Goal: Task Accomplishment & Management: Use online tool/utility

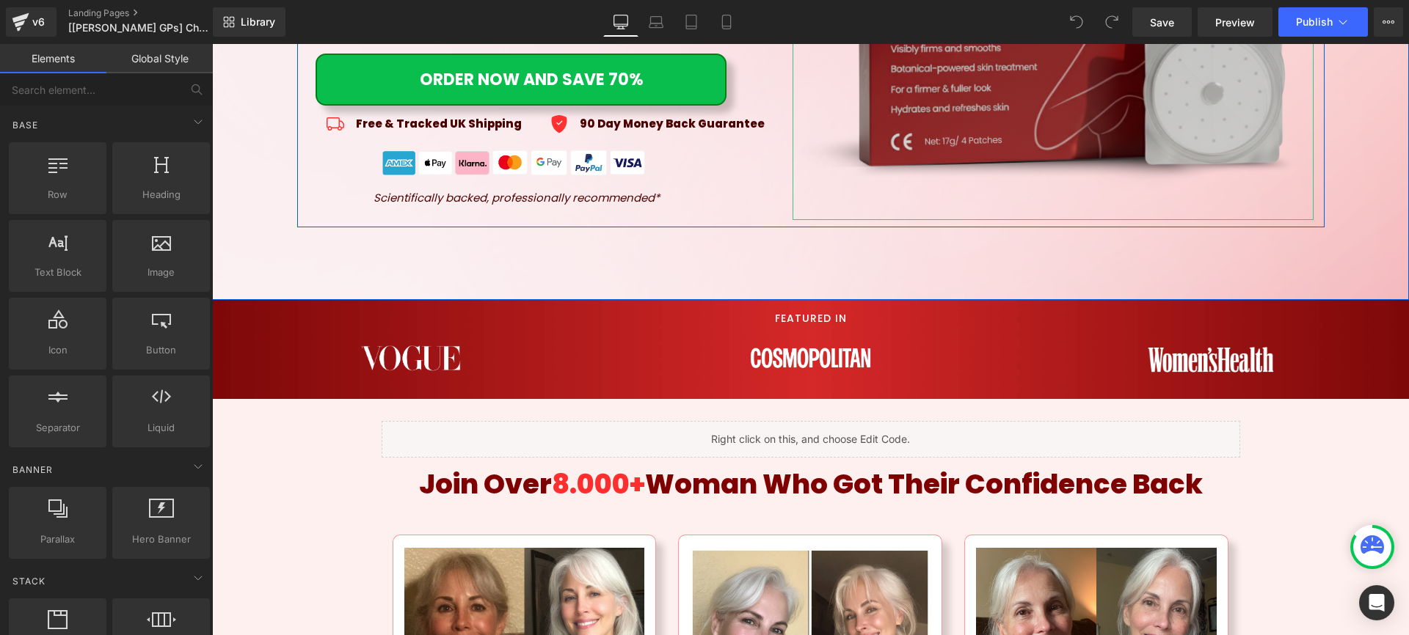
scroll to position [660, 0]
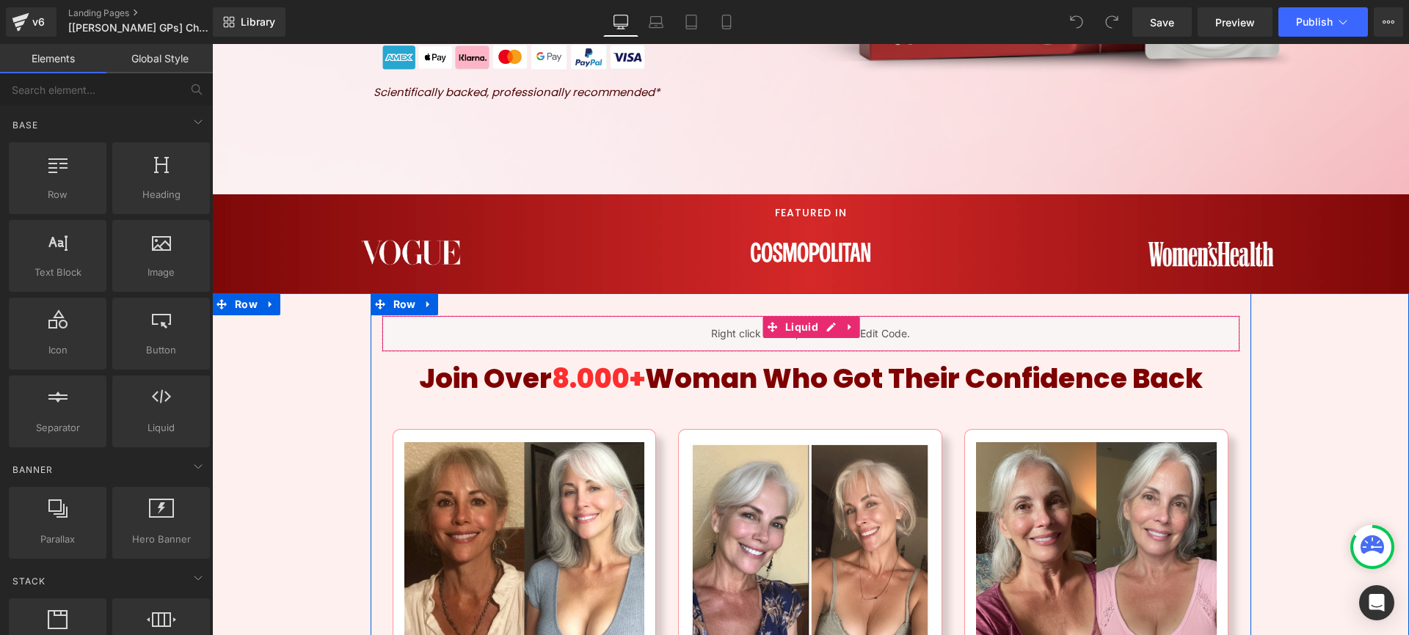
click at [830, 330] on div "Liquid" at bounding box center [811, 333] width 858 height 37
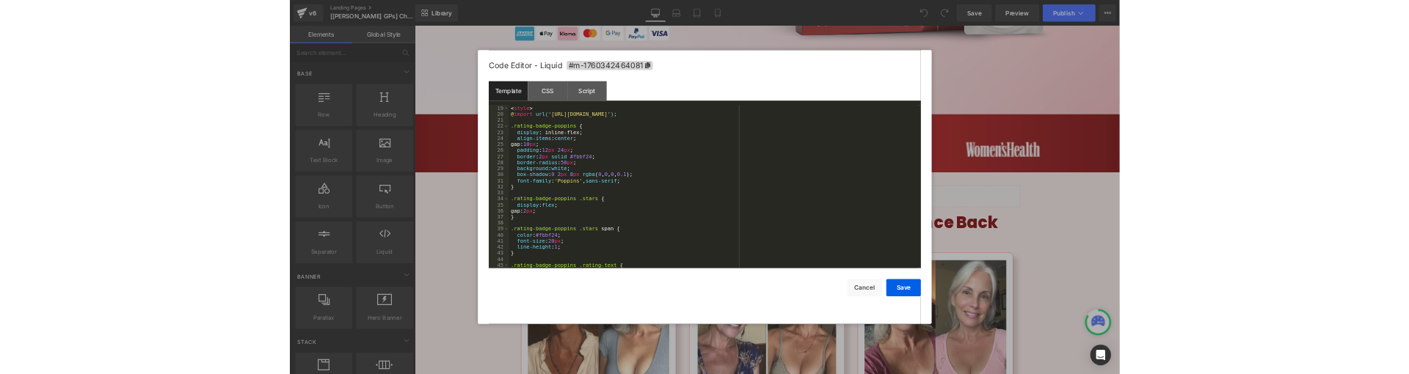
scroll to position [0, 0]
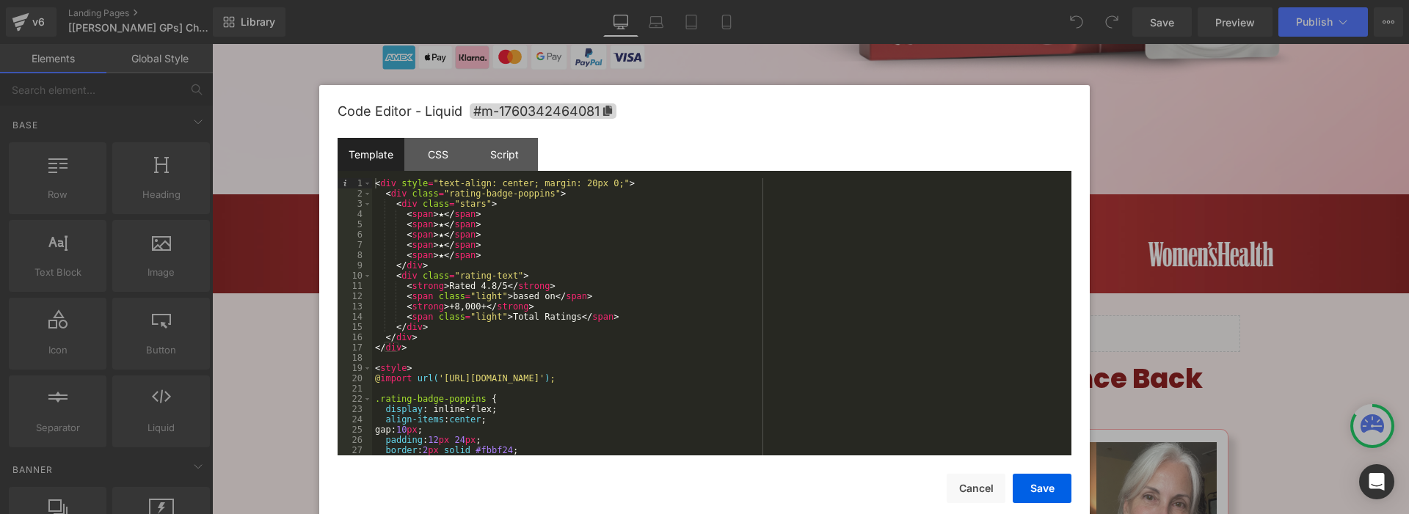
click at [1185, 299] on div at bounding box center [704, 257] width 1409 height 514
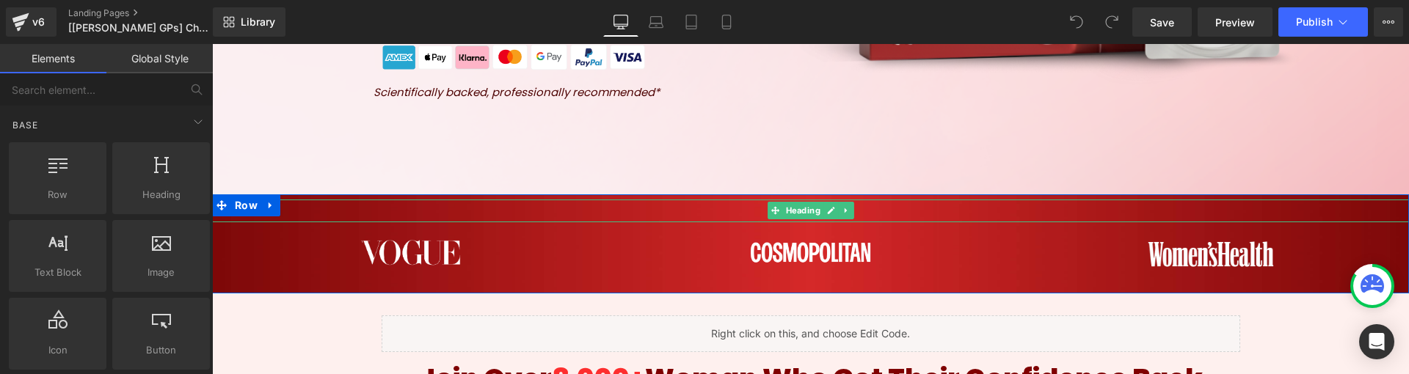
scroll to position [734, 0]
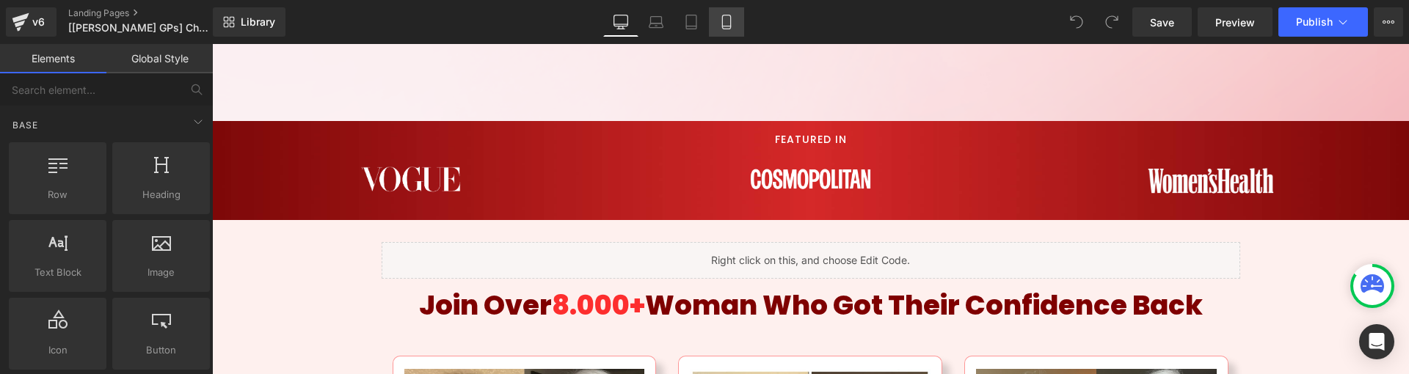
click at [719, 23] on icon at bounding box center [726, 22] width 15 height 15
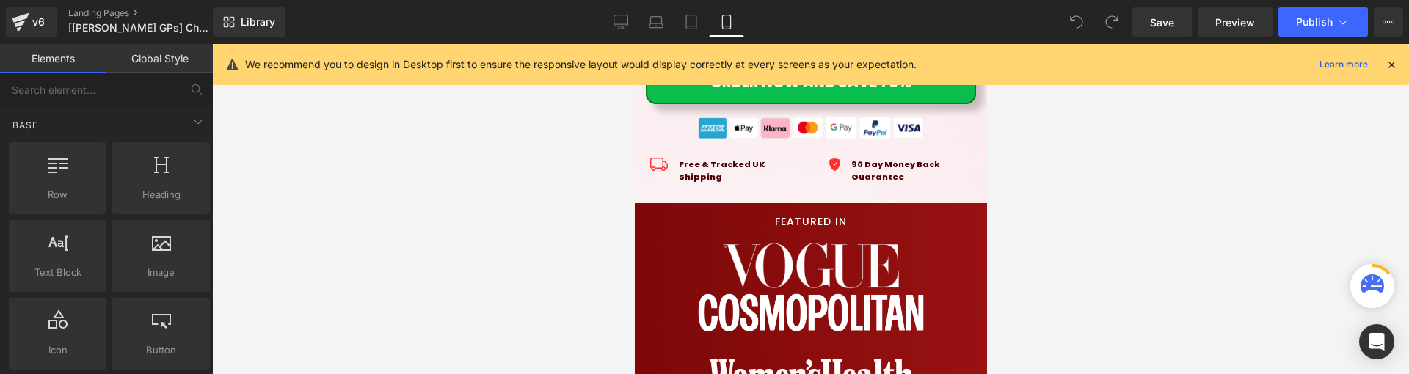
click at [1393, 68] on icon at bounding box center [1391, 64] width 13 height 13
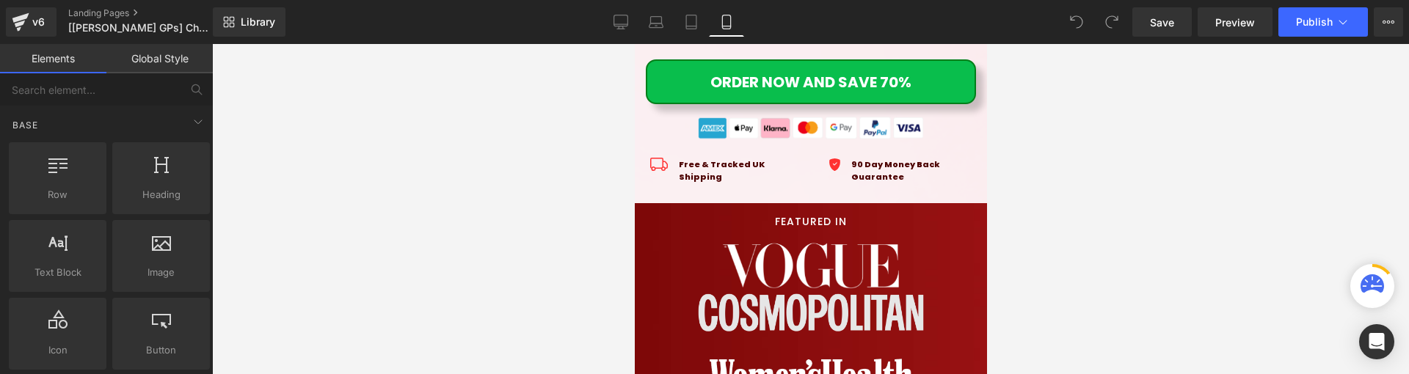
scroll to position [660, 0]
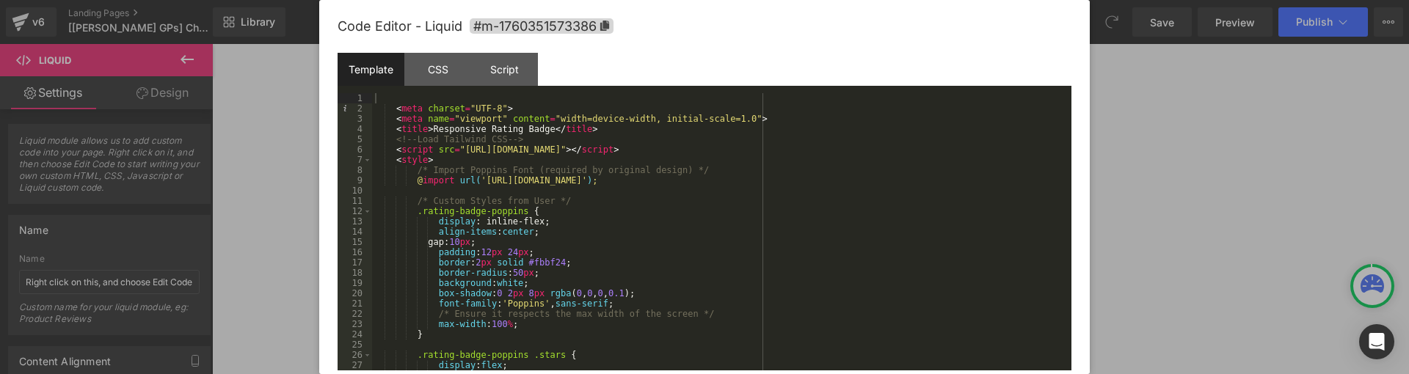
click at [1187, 234] on div at bounding box center [704, 187] width 1409 height 374
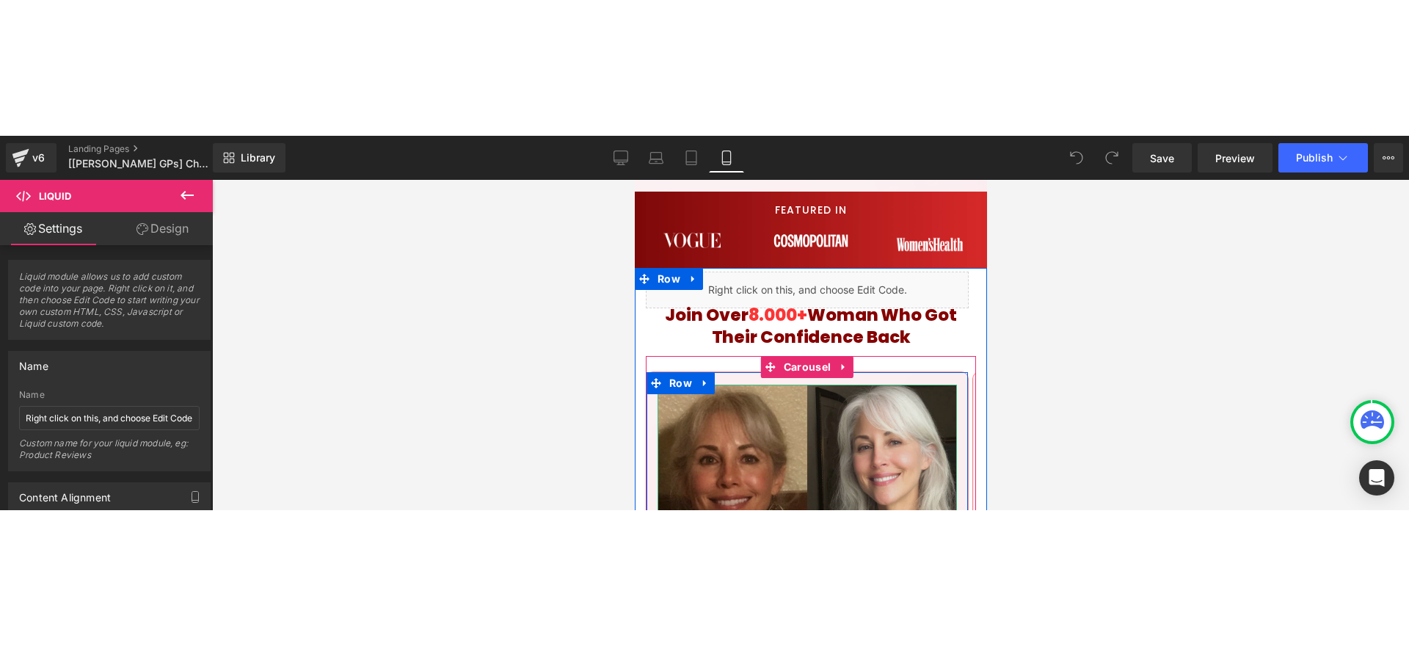
scroll to position [880, 0]
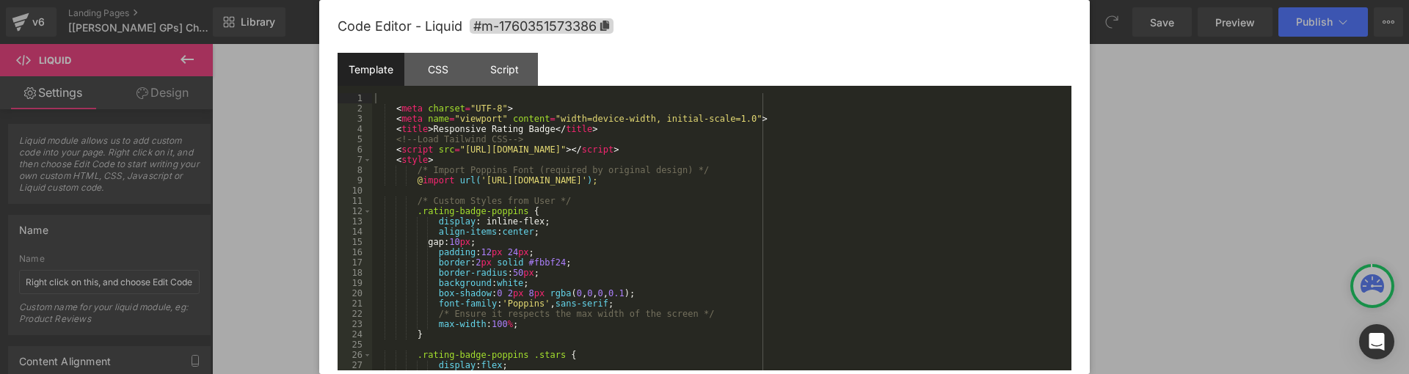
click at [828, 139] on div "Liquid" at bounding box center [806, 154] width 323 height 37
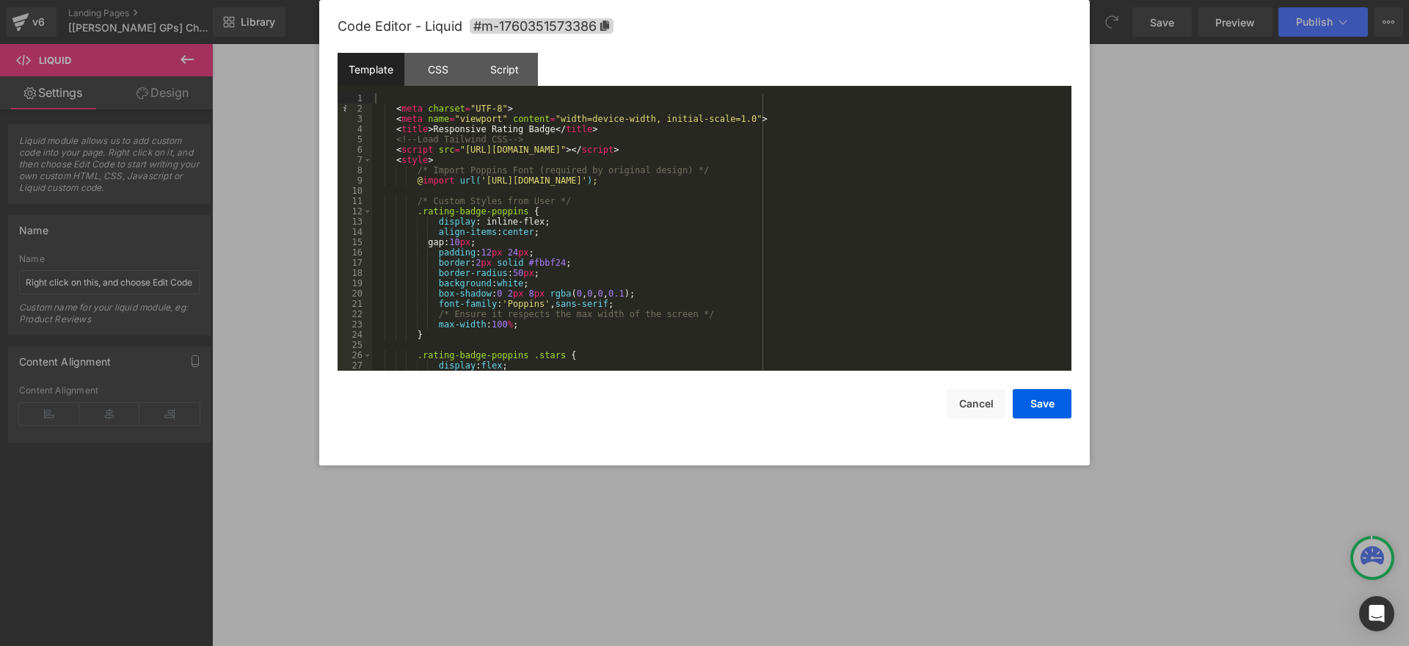
click at [1214, 291] on div at bounding box center [704, 323] width 1409 height 646
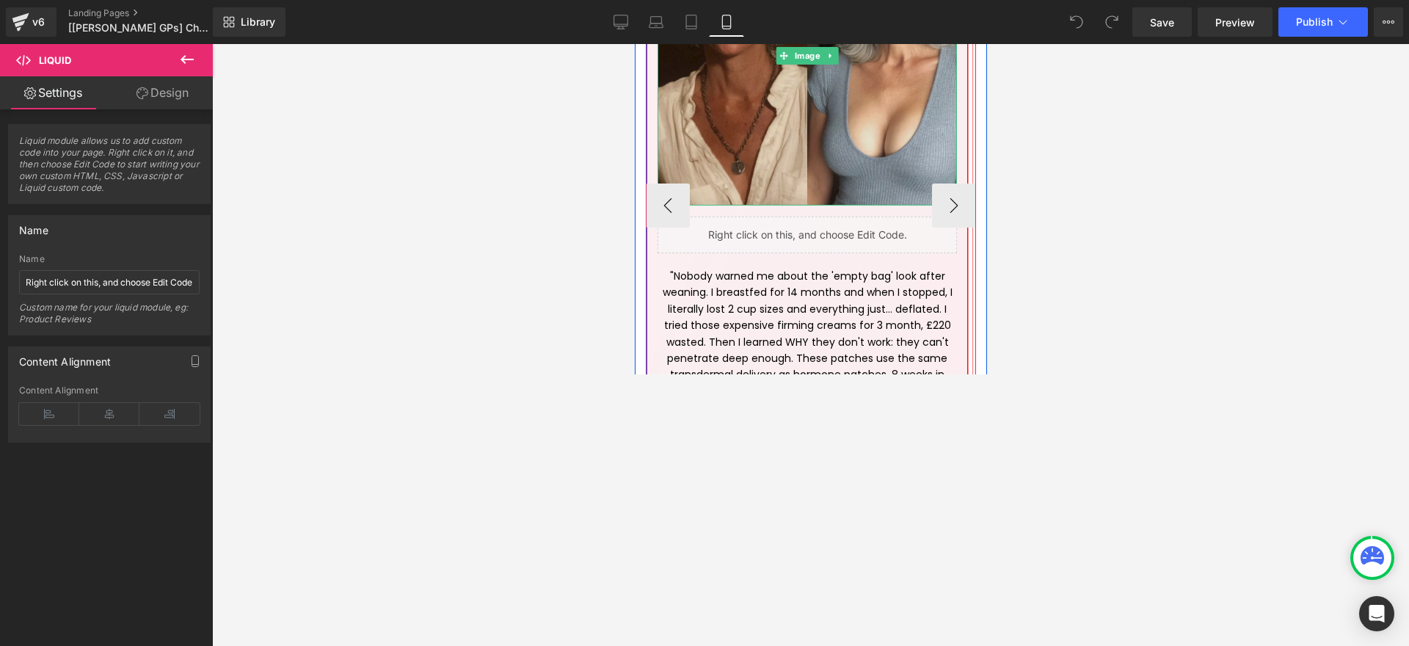
scroll to position [1247, 0]
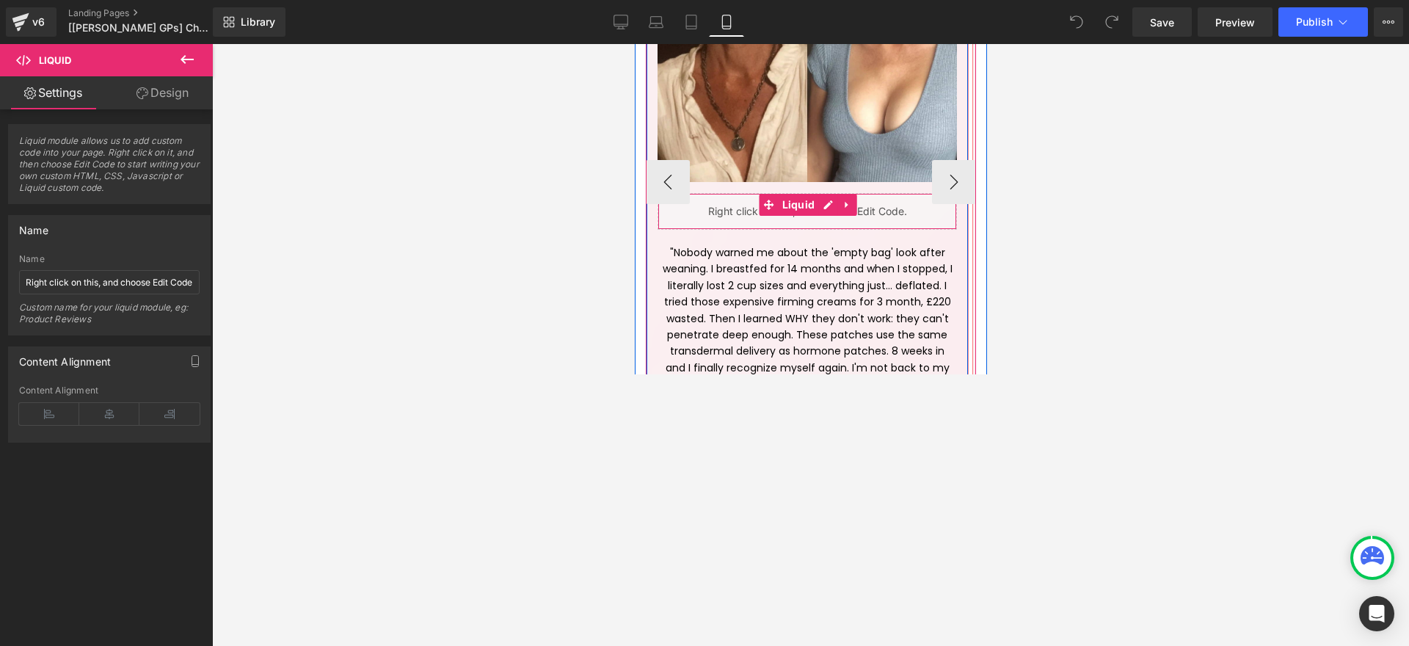
click at [822, 197] on div "Liquid" at bounding box center [806, 211] width 299 height 37
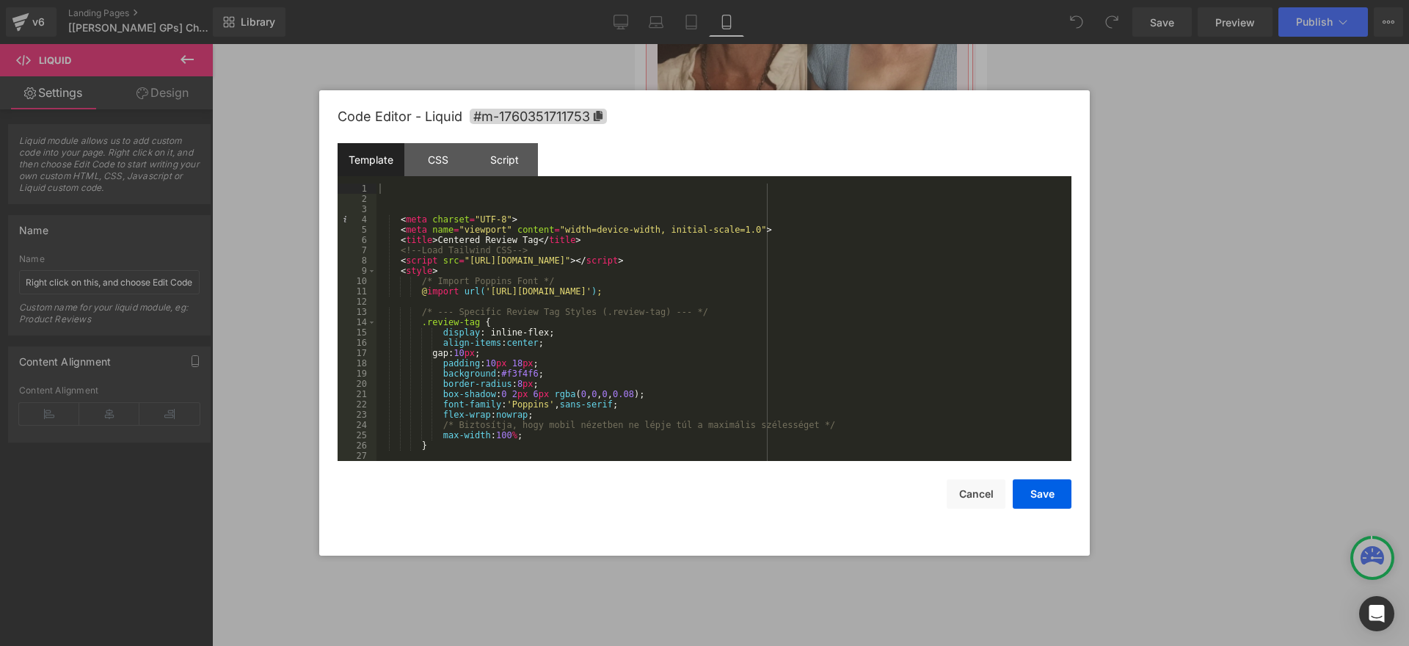
click at [1157, 296] on div at bounding box center [704, 323] width 1409 height 646
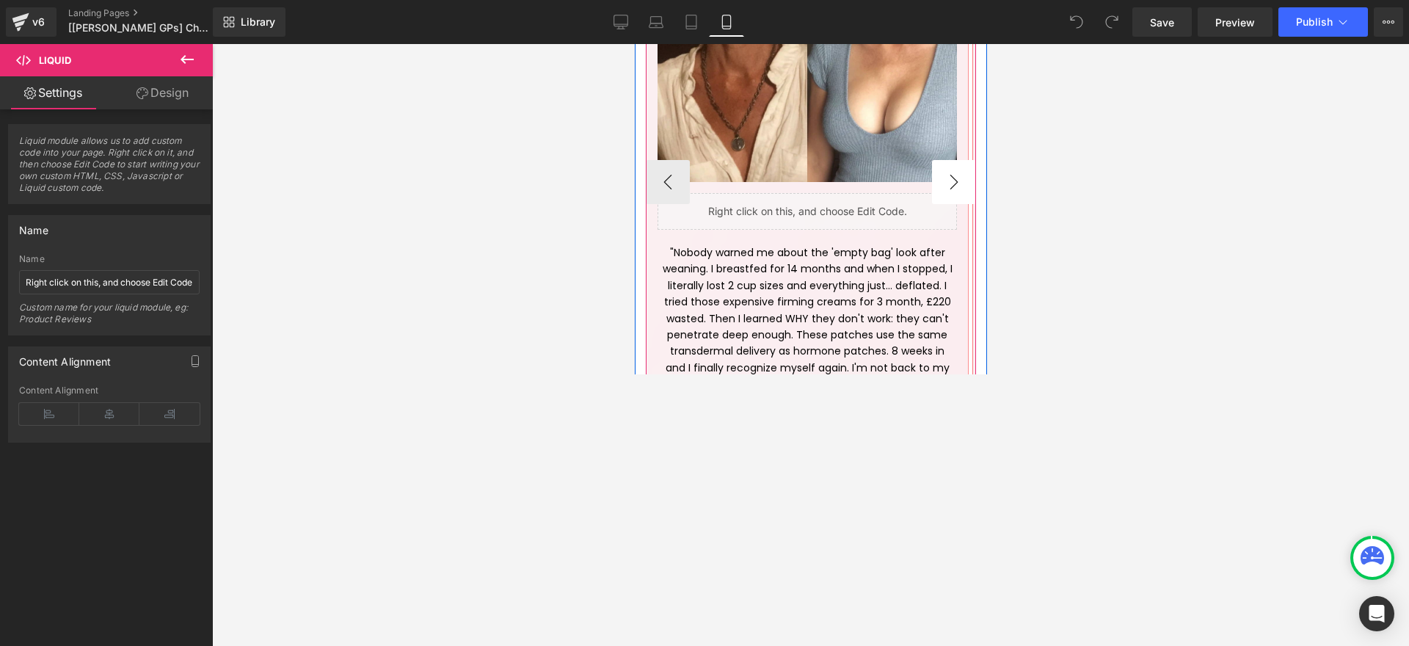
click at [945, 161] on button "›" at bounding box center [953, 182] width 44 height 44
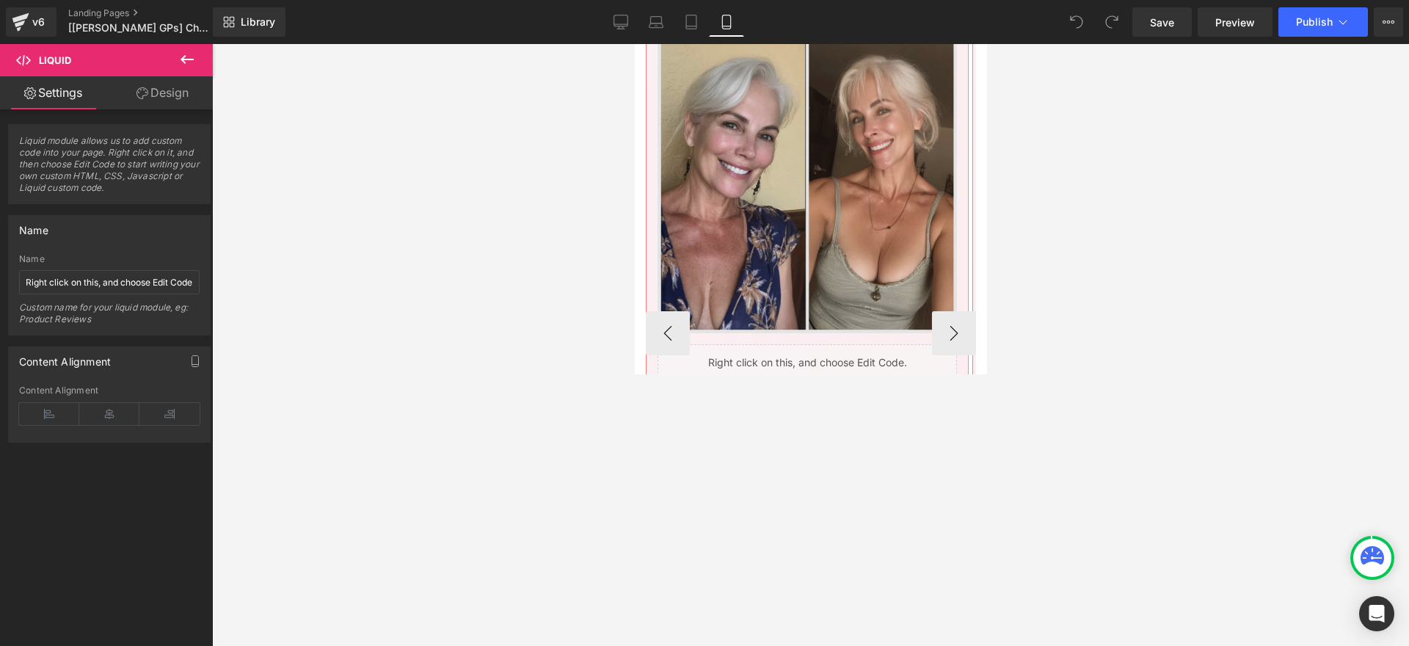
scroll to position [954, 0]
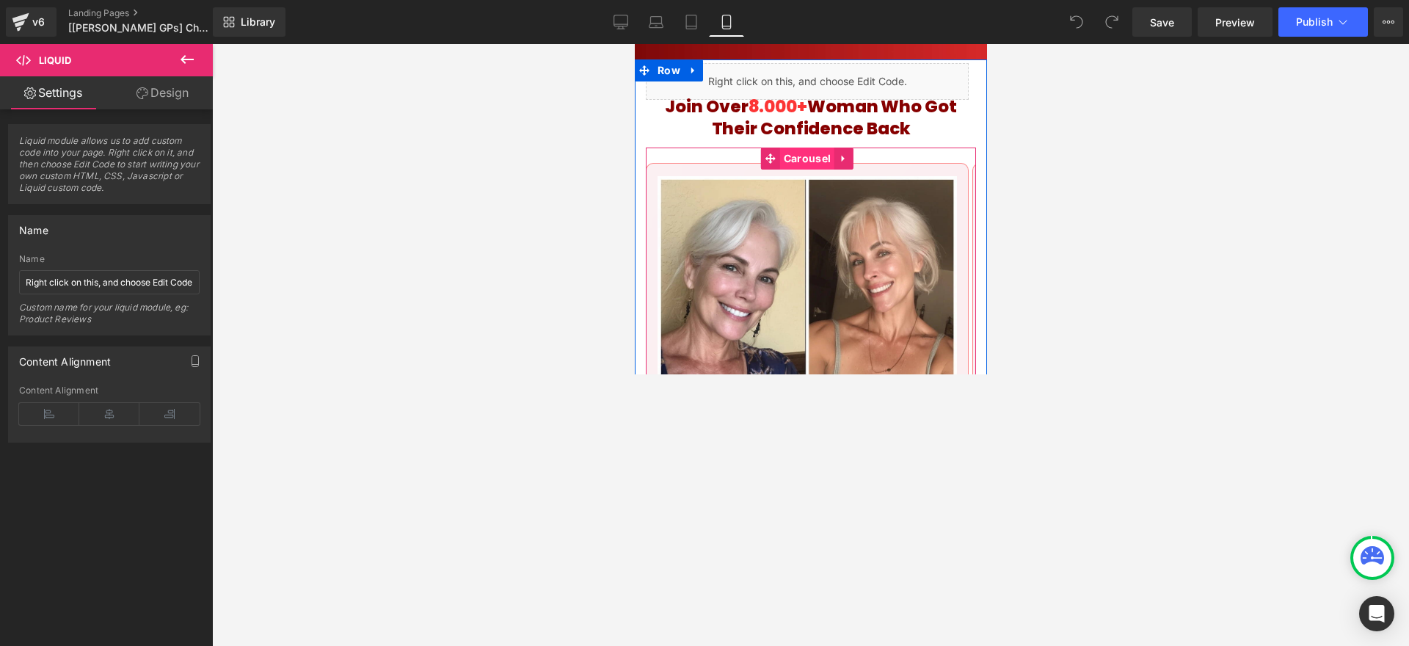
click at [806, 147] on span "Carousel" at bounding box center [806, 158] width 54 height 22
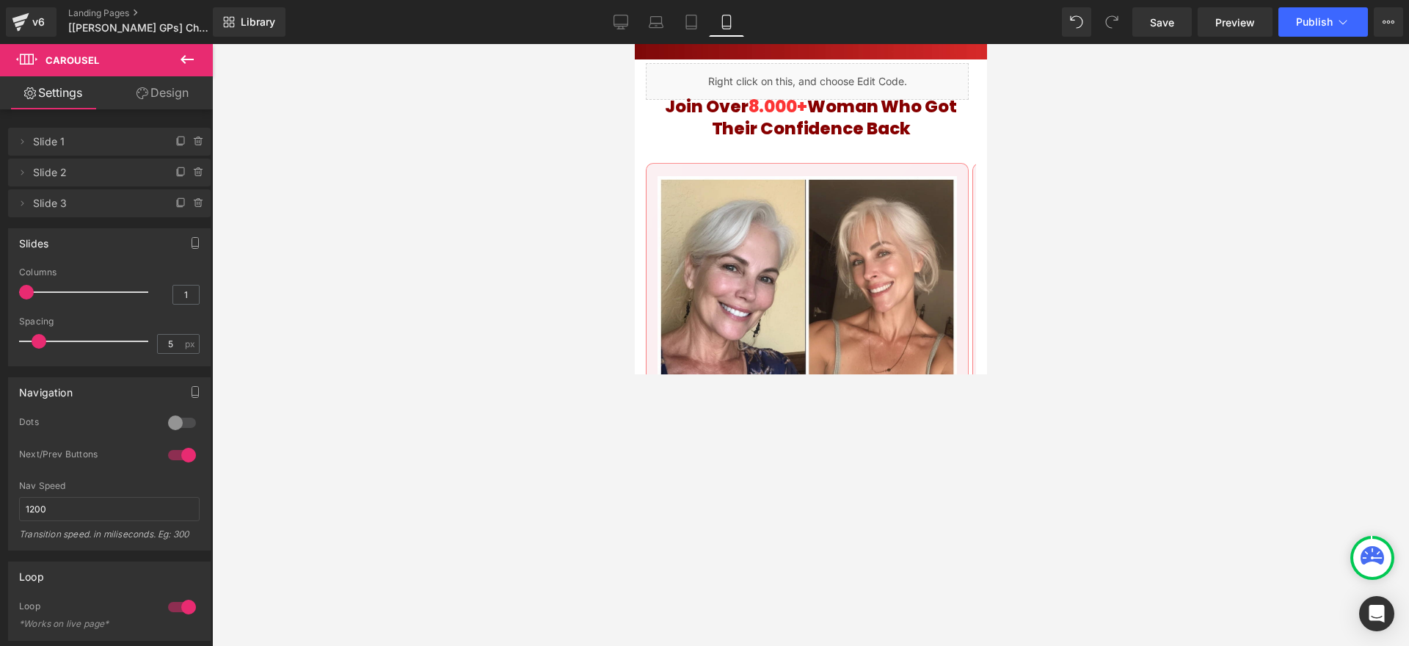
click at [618, 26] on icon at bounding box center [621, 20] width 14 height 11
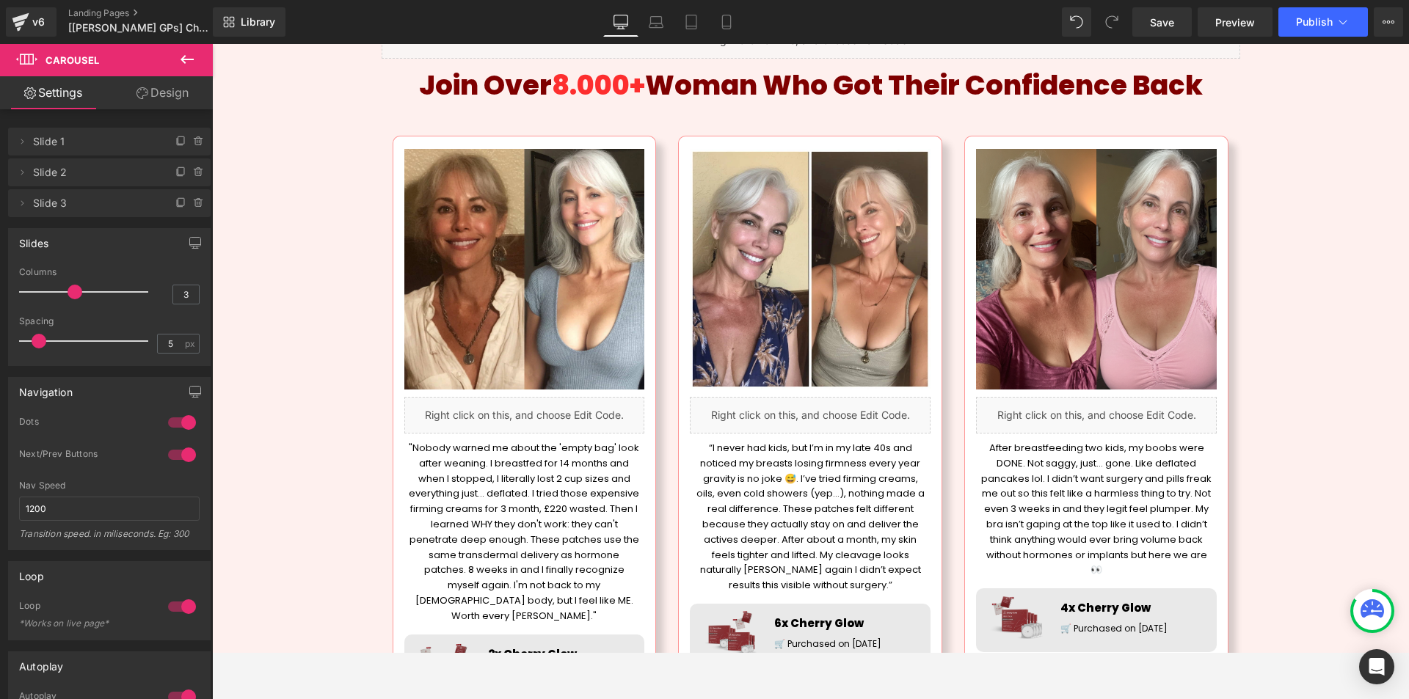
scroll to position [0, 0]
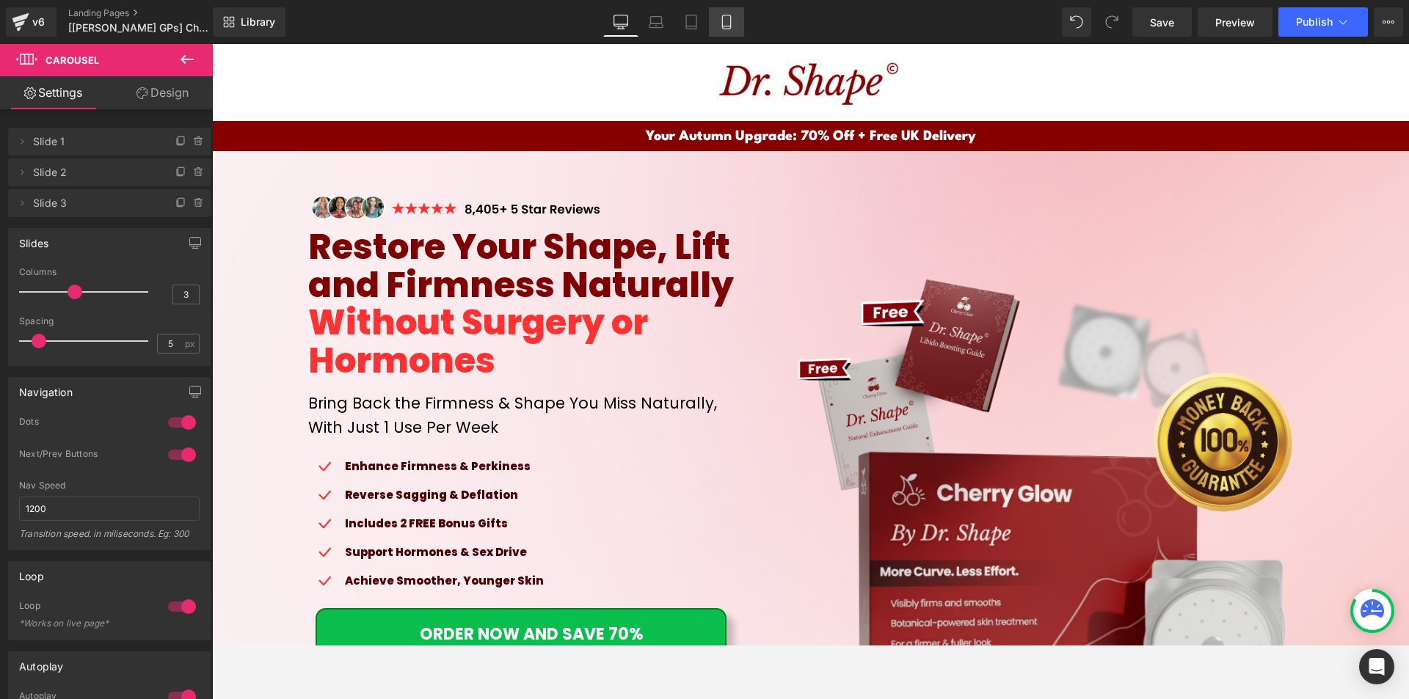
click at [734, 21] on link "Mobile" at bounding box center [726, 21] width 35 height 29
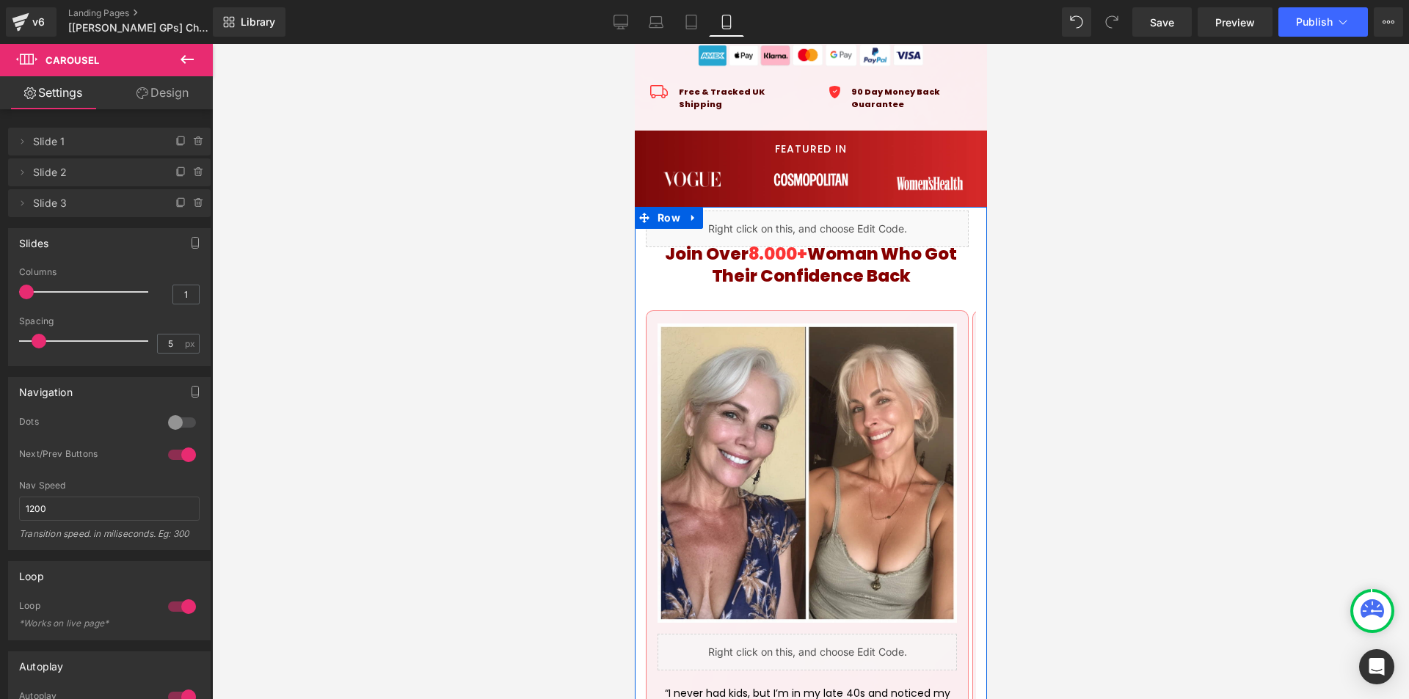
scroll to position [828, 0]
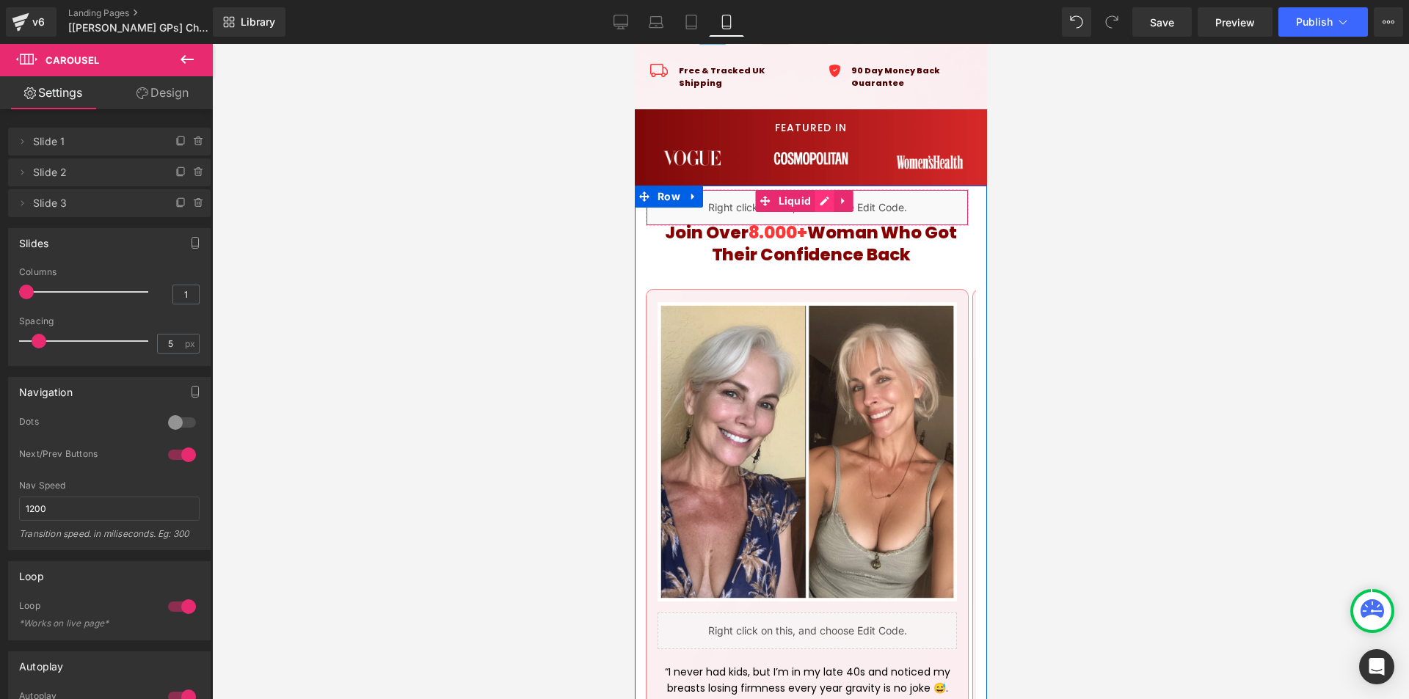
click at [820, 191] on div "Liquid" at bounding box center [806, 207] width 323 height 37
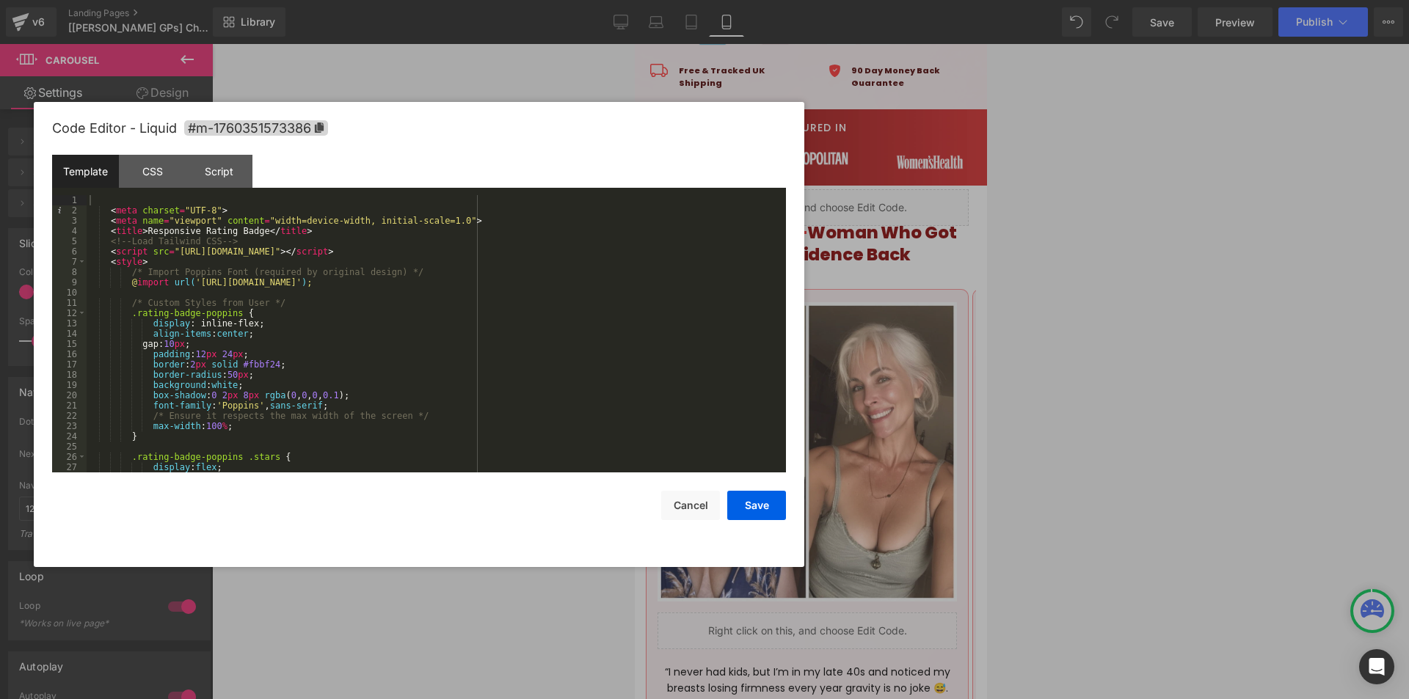
drag, startPoint x: 806, startPoint y: 162, endPoint x: 662, endPoint y: 200, distance: 148.6
click at [522, 147] on div "Code Editor - Liquid #m-1760351573386" at bounding box center [419, 128] width 734 height 53
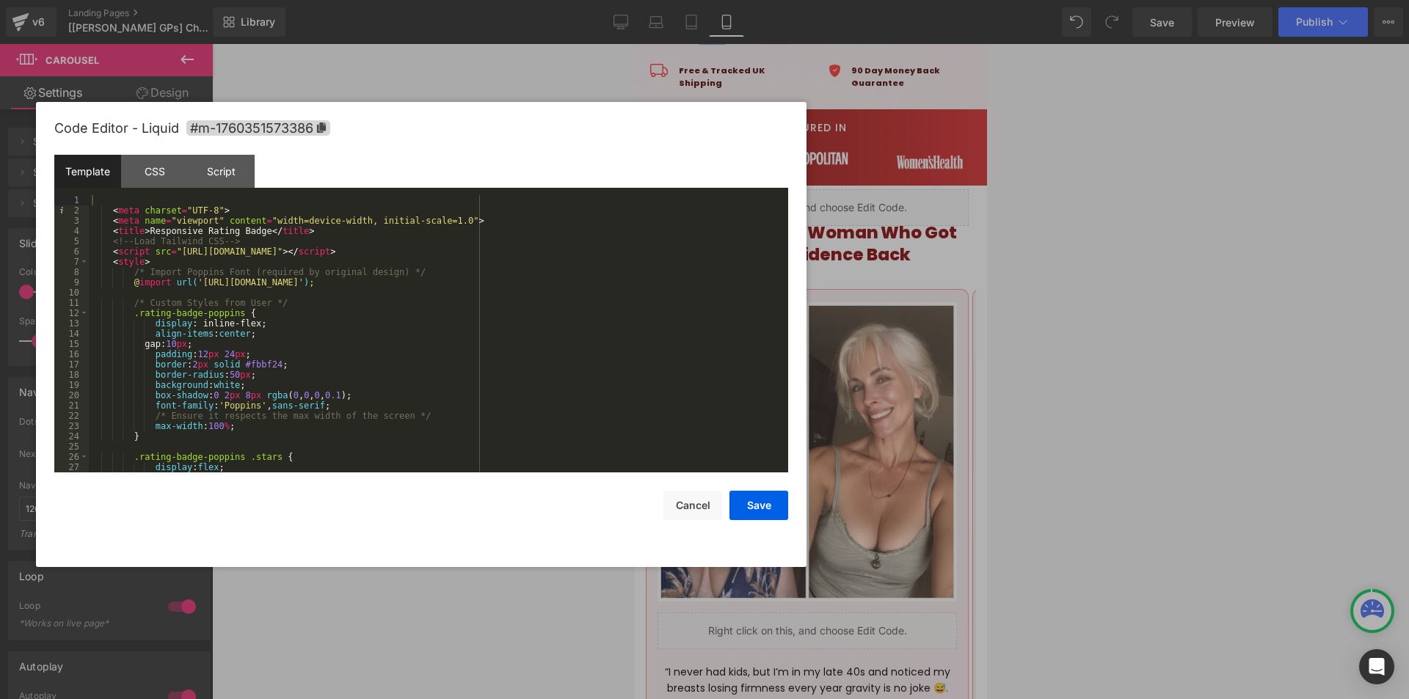
drag, startPoint x: 622, startPoint y: 172, endPoint x: 550, endPoint y: 145, distance: 77.1
click at [550, 145] on div "Code Editor - Liquid #m-1760351573386 Template CSS Script Data 1 2 3 4 5 6 7 8 …" at bounding box center [421, 334] width 734 height 465
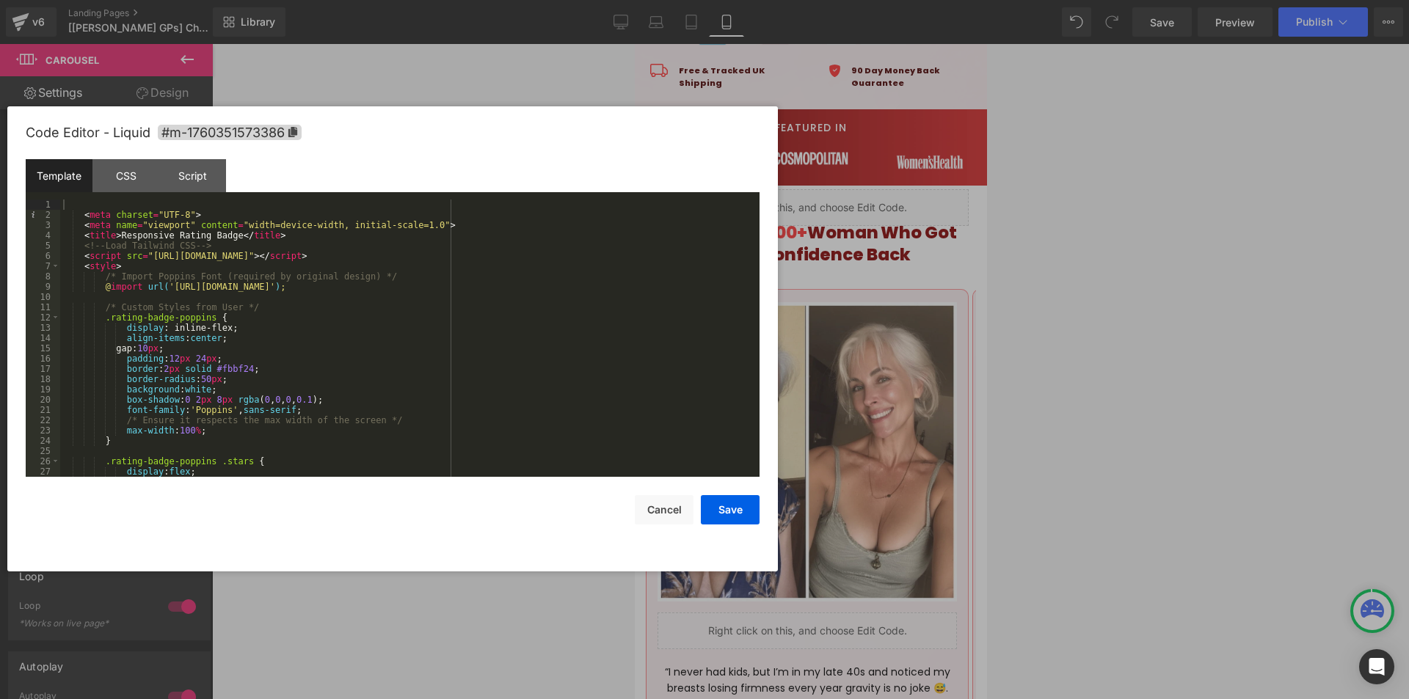
drag, startPoint x: 550, startPoint y: 146, endPoint x: 521, endPoint y: 150, distance: 29.0
click at [521, 150] on div "Code Editor - Liquid #m-1760351573386" at bounding box center [393, 132] width 734 height 53
click at [544, 158] on div "Code Editor - Liquid #m-1760351573386" at bounding box center [393, 132] width 734 height 53
click at [548, 164] on div "Template CSS Script Data" at bounding box center [393, 179] width 734 height 40
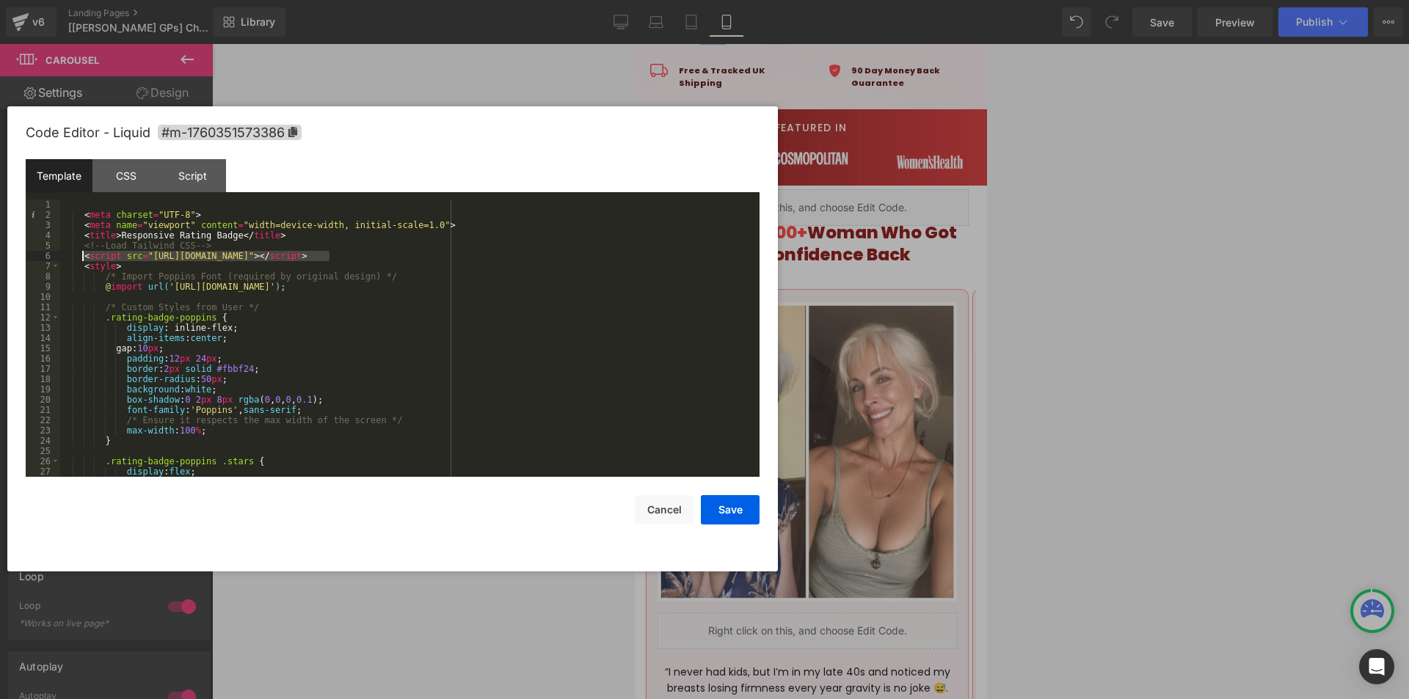
drag, startPoint x: 349, startPoint y: 255, endPoint x: 84, endPoint y: 255, distance: 264.1
click at [84, 255] on div "< meta charset = "UTF-8" > < meta name = "viewport" content = "width=device-wid…" at bounding box center [406, 349] width 693 height 298
click at [724, 432] on button "Save" at bounding box center [730, 509] width 59 height 29
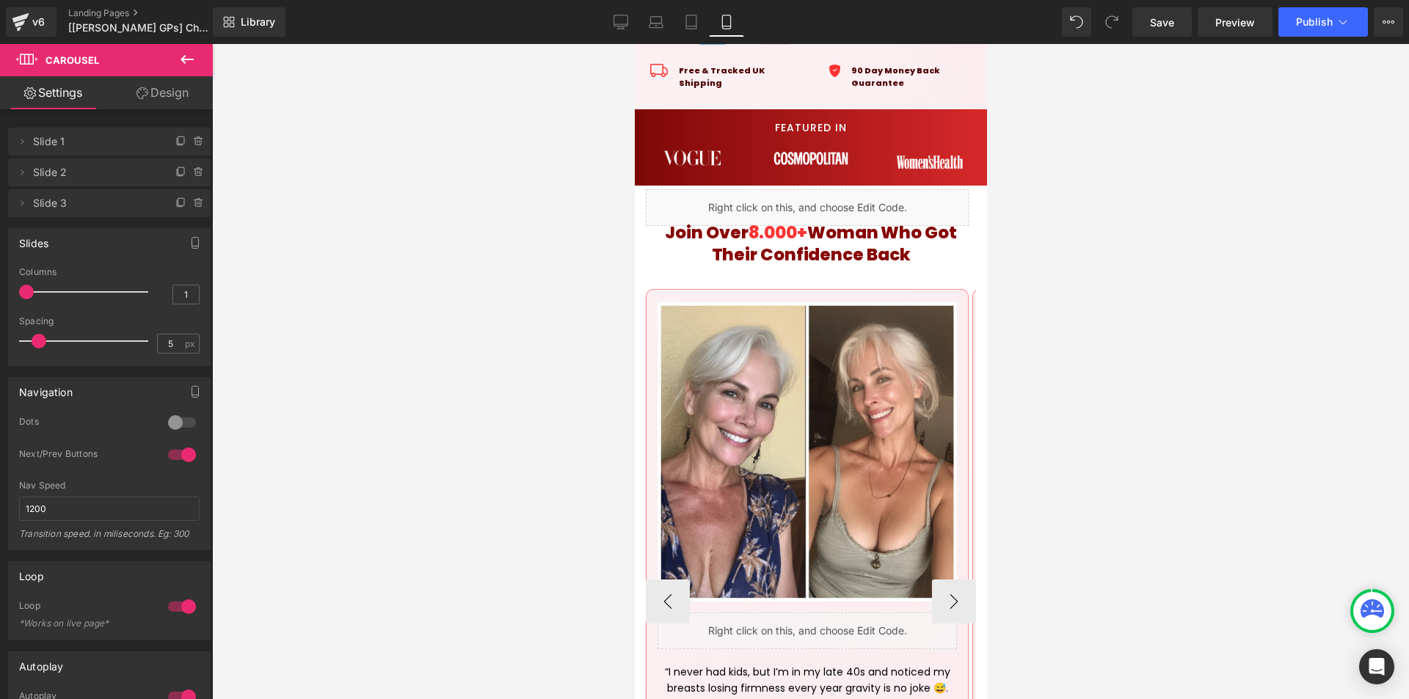
click at [818, 432] on div "Liquid" at bounding box center [806, 631] width 299 height 37
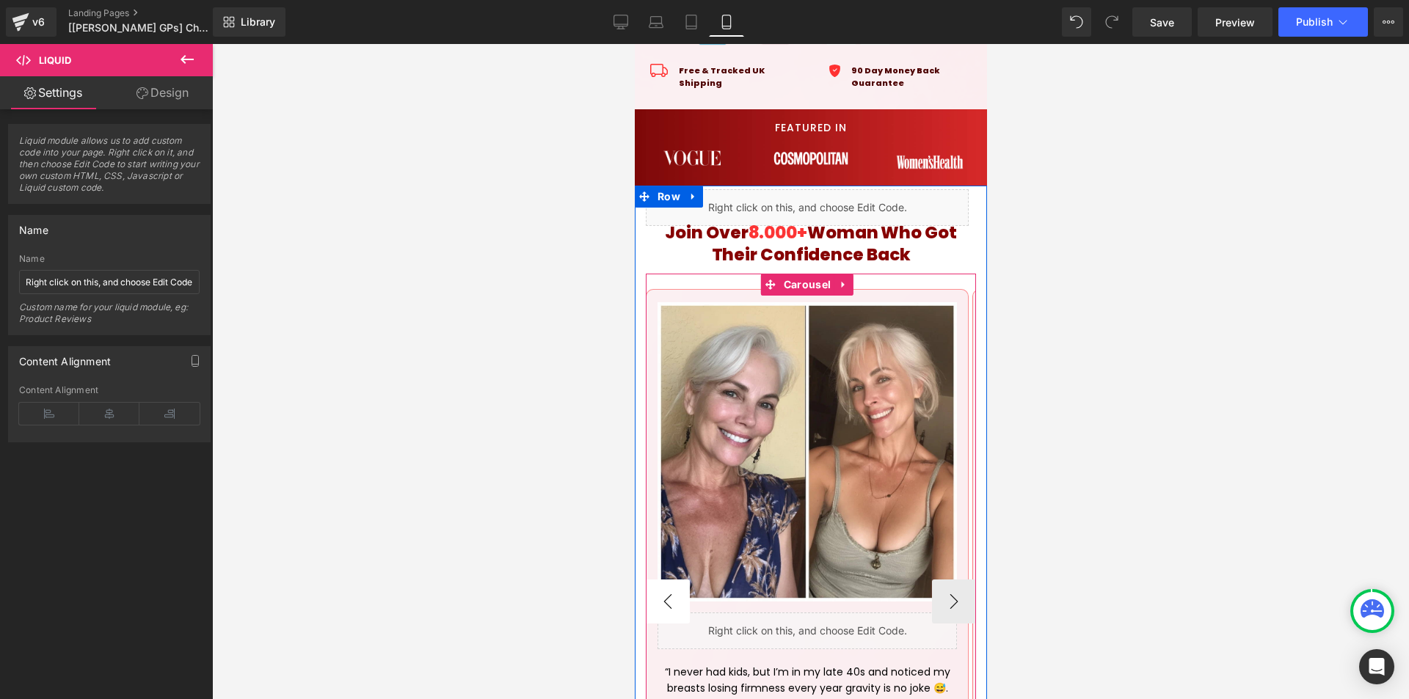
click at [676, 432] on button "‹" at bounding box center [667, 602] width 44 height 44
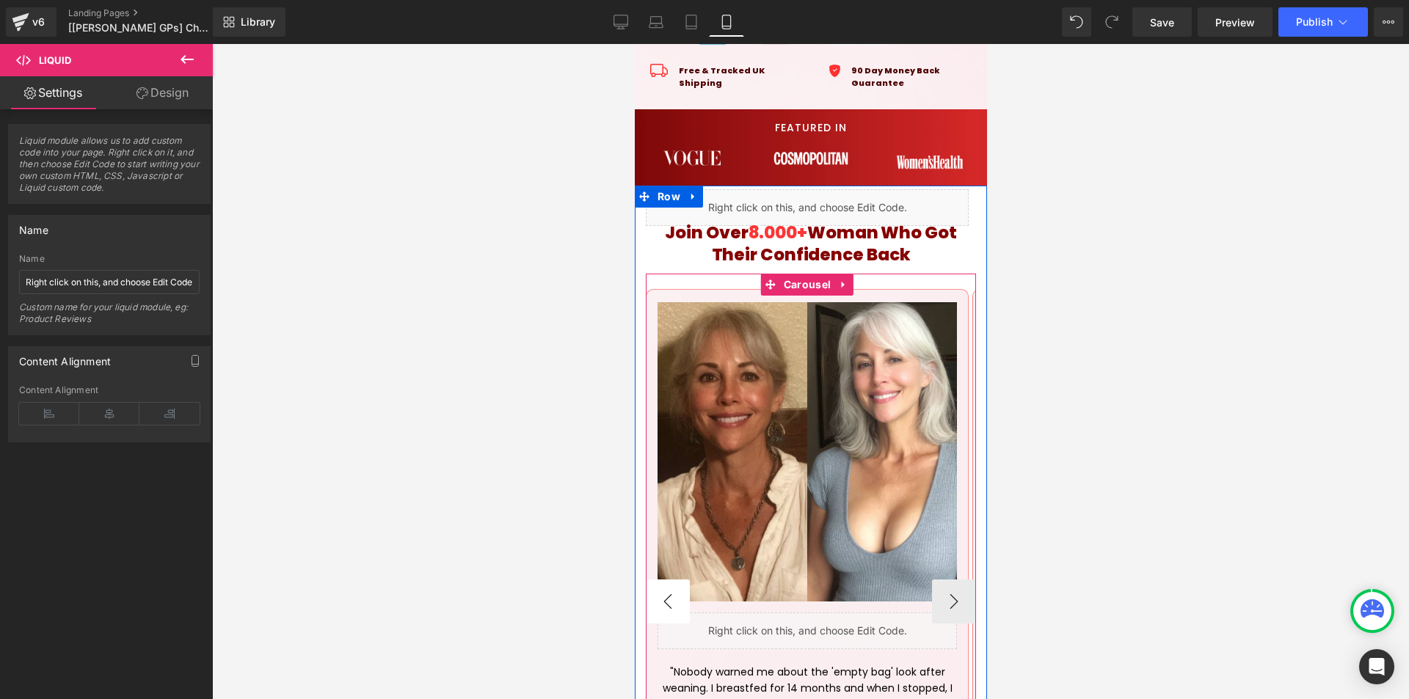
click at [676, 432] on button "‹" at bounding box center [667, 602] width 44 height 44
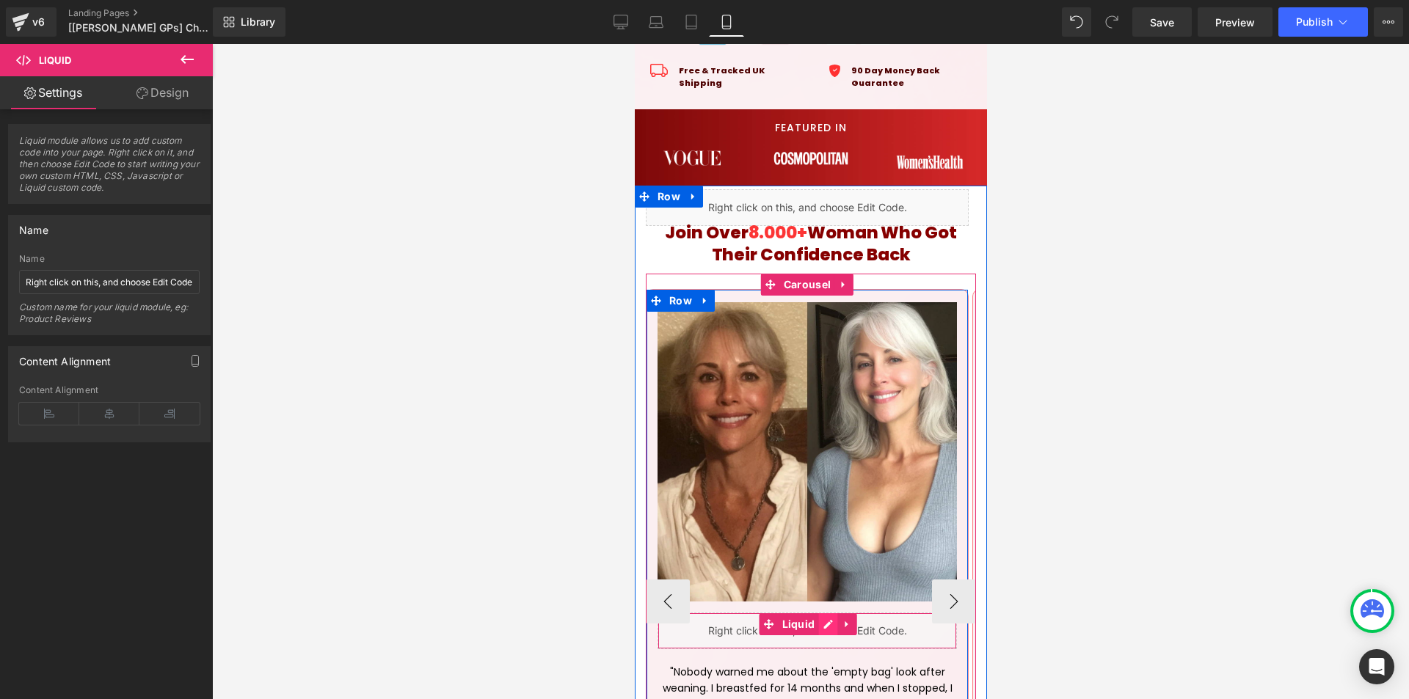
click at [829, 432] on div "Liquid" at bounding box center [806, 631] width 299 height 37
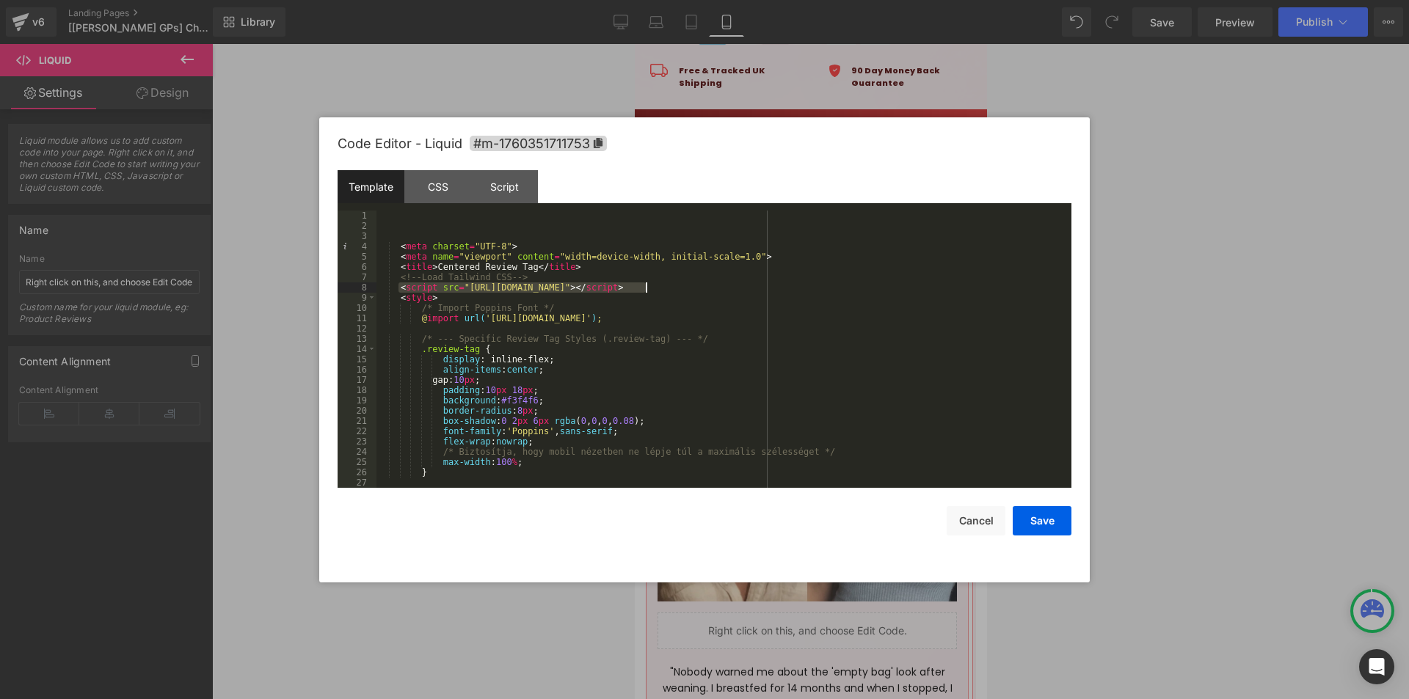
drag, startPoint x: 400, startPoint y: 286, endPoint x: 649, endPoint y: 287, distance: 249.5
click at [649, 287] on div "< meta charset = "UTF-8" > < meta name = "viewport" content = "width=device-wid…" at bounding box center [720, 360] width 689 height 298
click at [1037, 432] on button "Save" at bounding box center [1042, 520] width 59 height 29
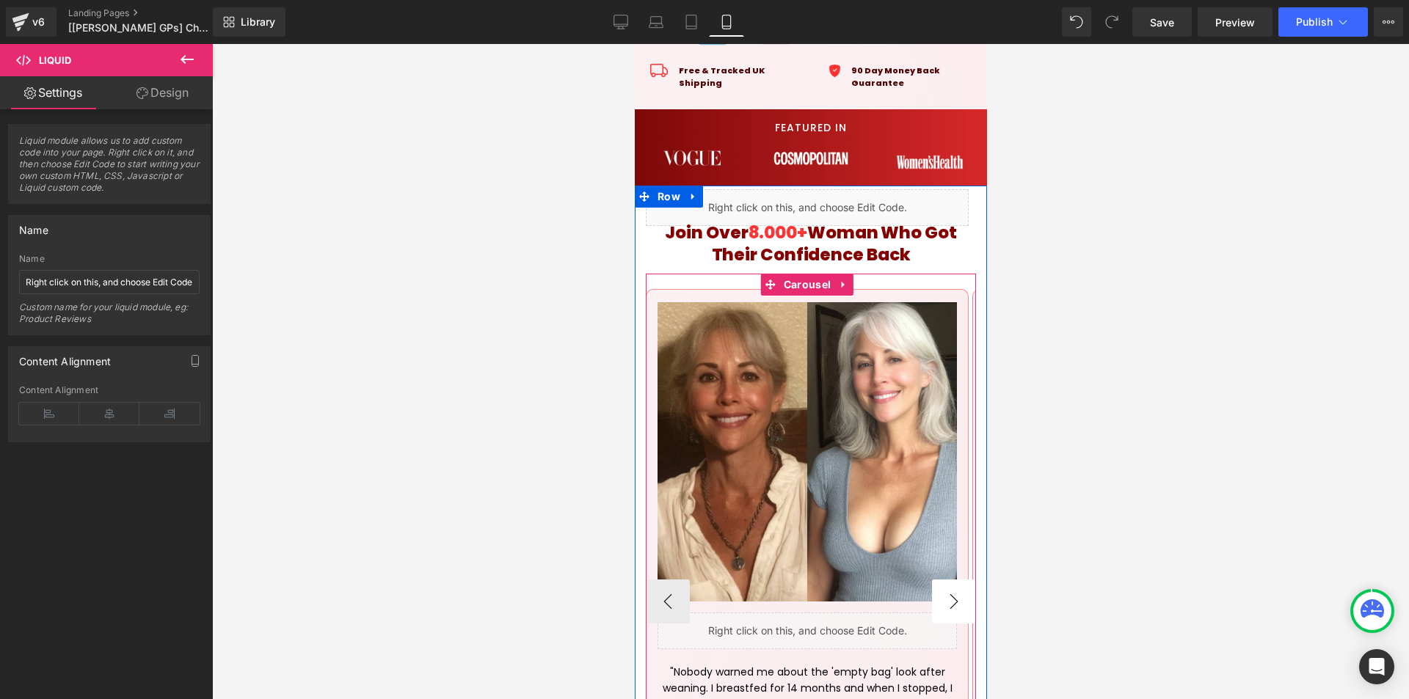
click at [946, 432] on button "›" at bounding box center [953, 602] width 44 height 44
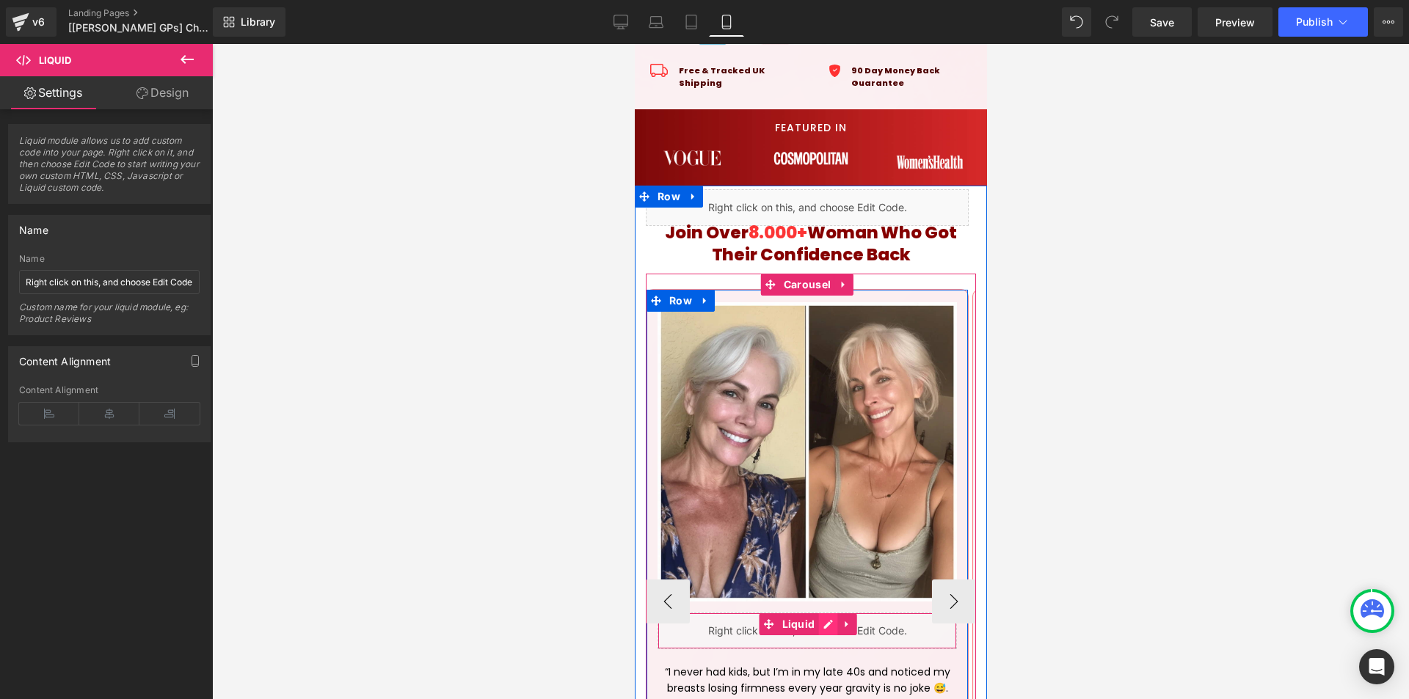
click at [827, 432] on div "Liquid" at bounding box center [806, 631] width 299 height 37
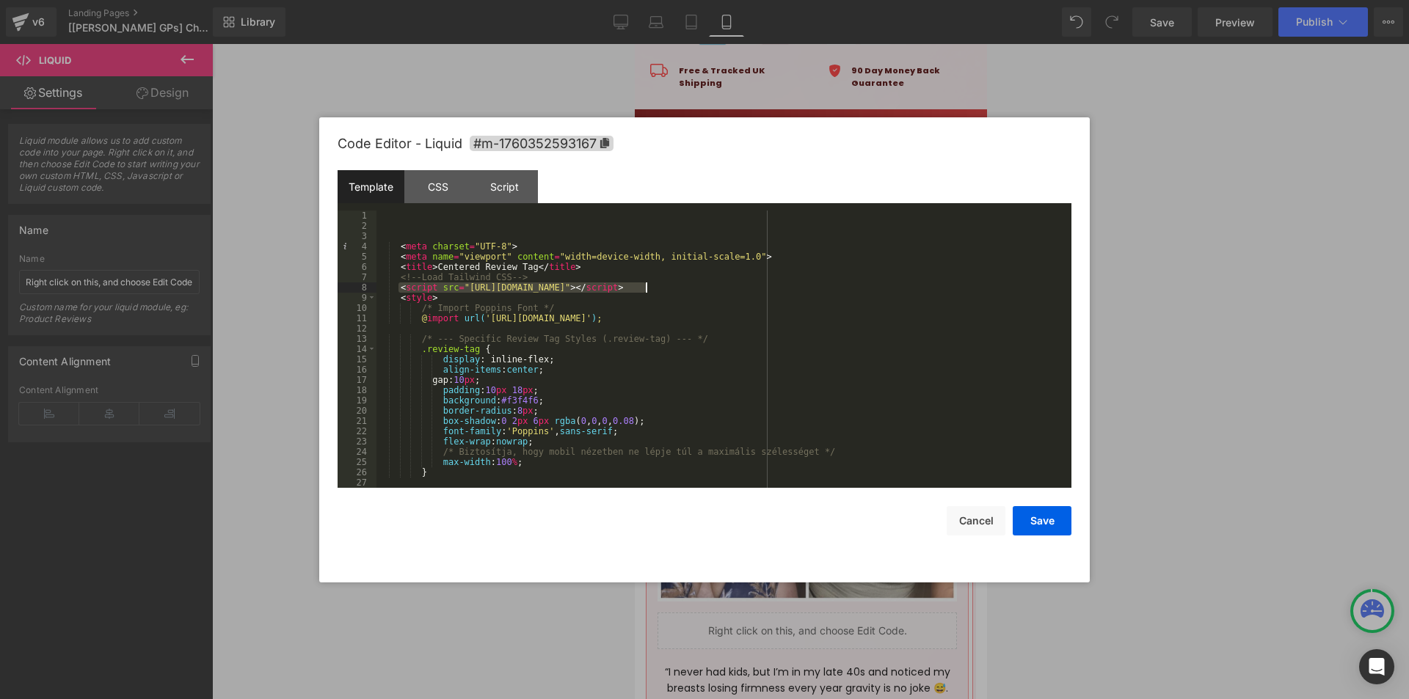
drag, startPoint x: 398, startPoint y: 290, endPoint x: 647, endPoint y: 285, distance: 248.8
click at [647, 285] on div "< meta charset = "UTF-8" > < meta name = "viewport" content = "width=device-wid…" at bounding box center [720, 360] width 689 height 298
click at [1038, 432] on button "Save" at bounding box center [1042, 520] width 59 height 29
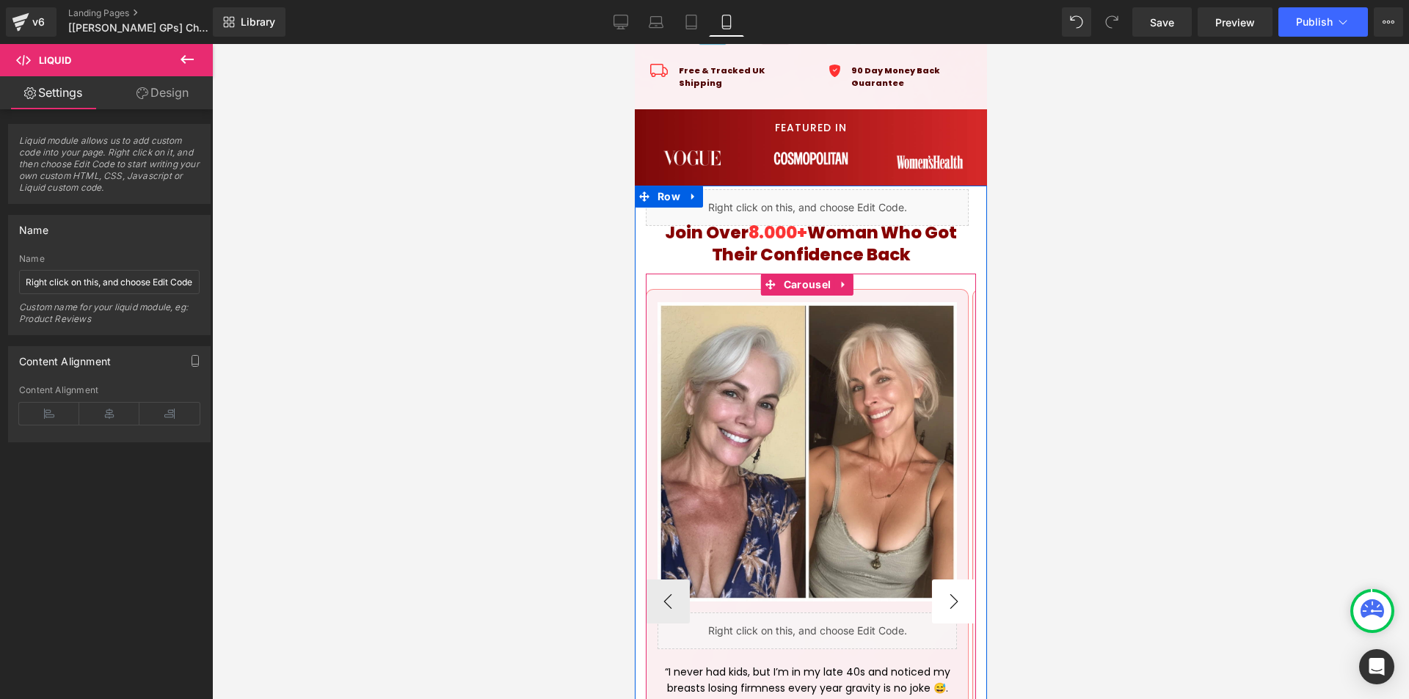
click at [934, 432] on button "›" at bounding box center [953, 602] width 44 height 44
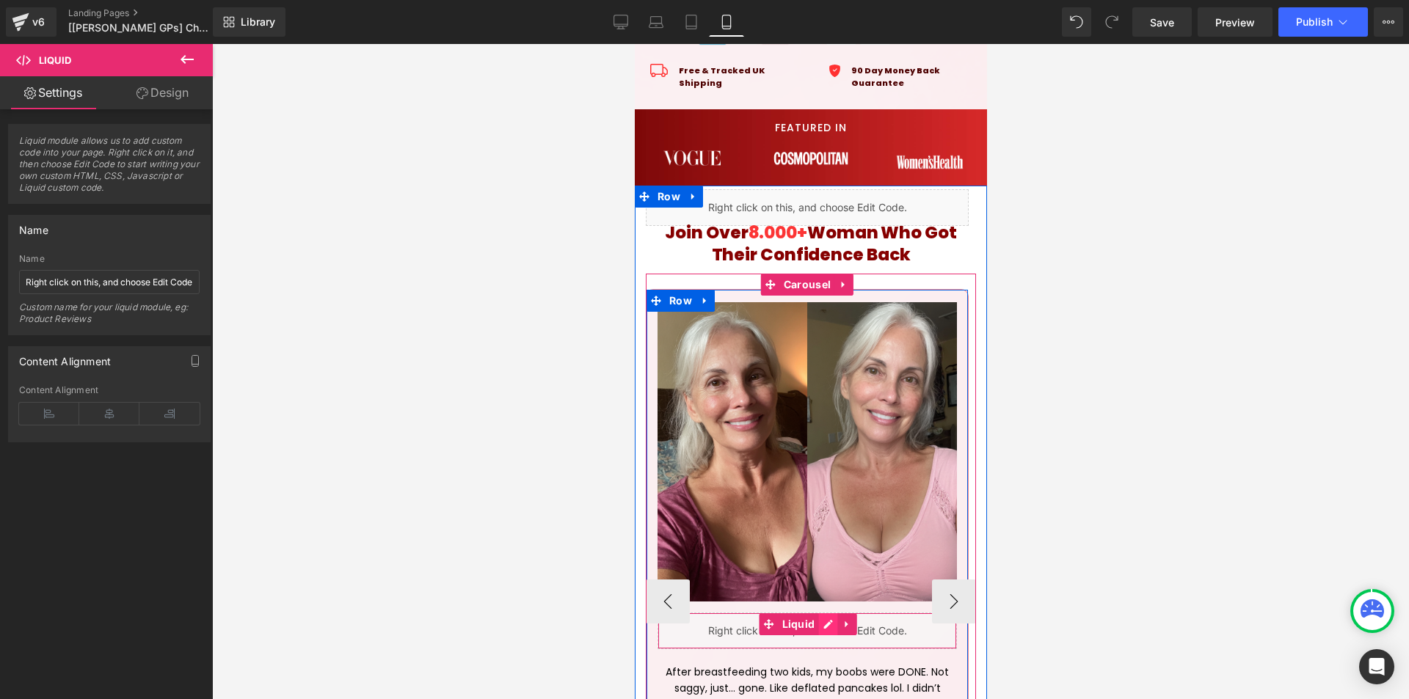
click at [824, 432] on div "Liquid" at bounding box center [806, 631] width 299 height 37
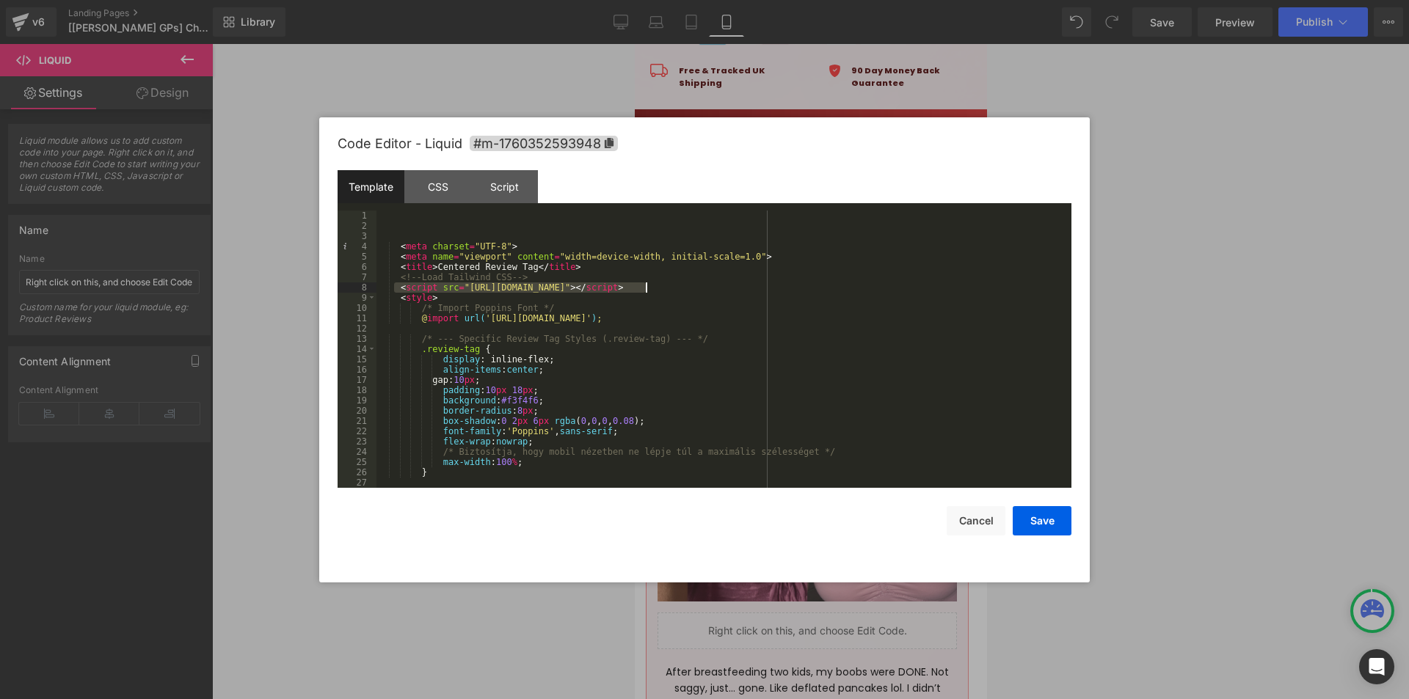
drag, startPoint x: 395, startPoint y: 287, endPoint x: 658, endPoint y: 285, distance: 262.7
click at [658, 285] on div "< meta charset = "UTF-8" > < meta name = "viewport" content = "width=device-wid…" at bounding box center [720, 360] width 689 height 298
click at [1041, 432] on button "Save" at bounding box center [1042, 520] width 59 height 29
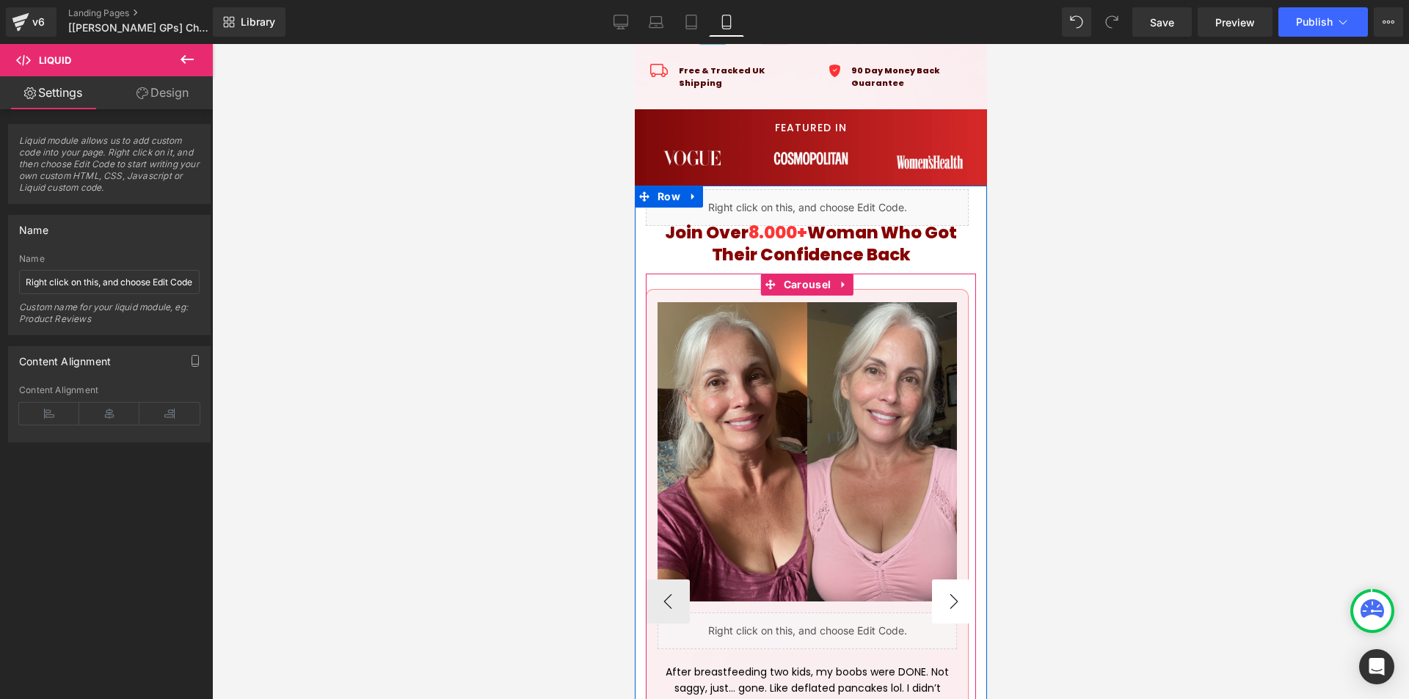
click at [953, 432] on button "›" at bounding box center [953, 602] width 44 height 44
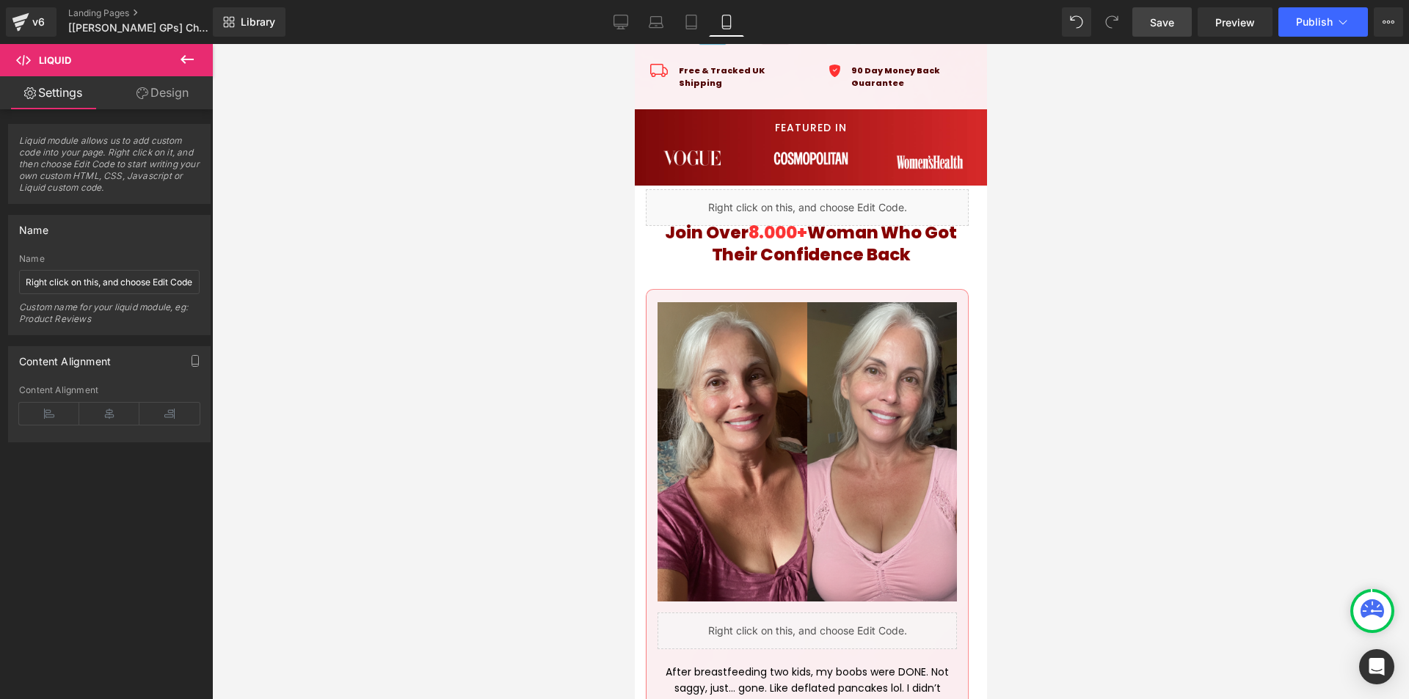
click at [1170, 22] on span "Save" at bounding box center [1162, 22] width 24 height 15
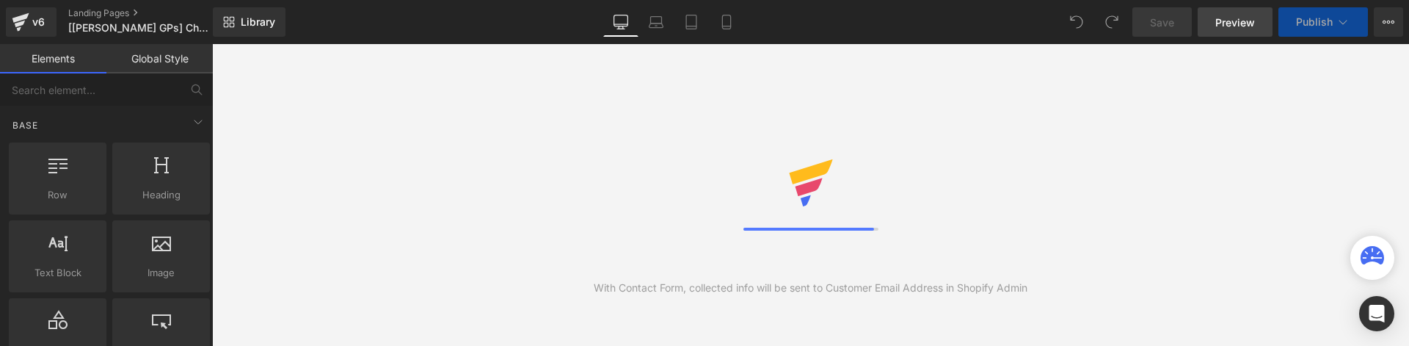
click at [1236, 21] on span "Preview" at bounding box center [1235, 22] width 40 height 15
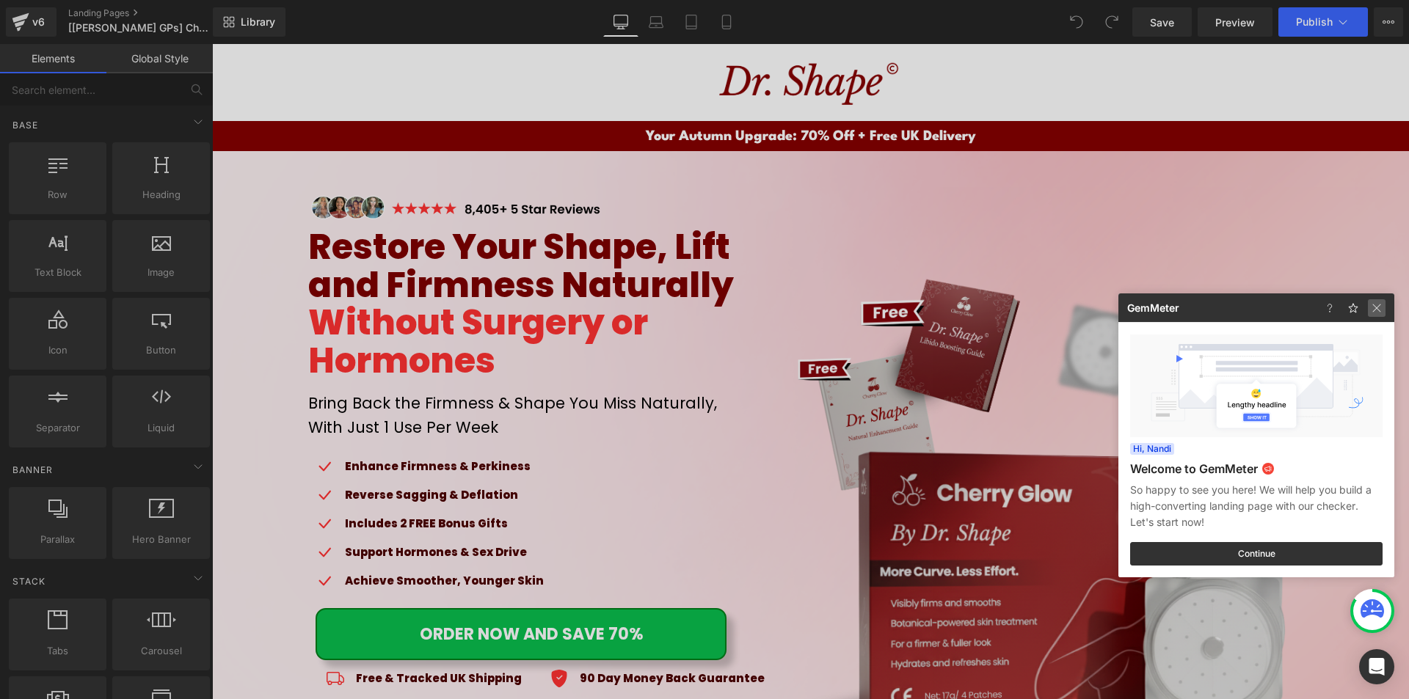
drag, startPoint x: 1377, startPoint y: 307, endPoint x: 1147, endPoint y: 260, distance: 235.1
click at [1377, 307] on img at bounding box center [1377, 308] width 18 height 18
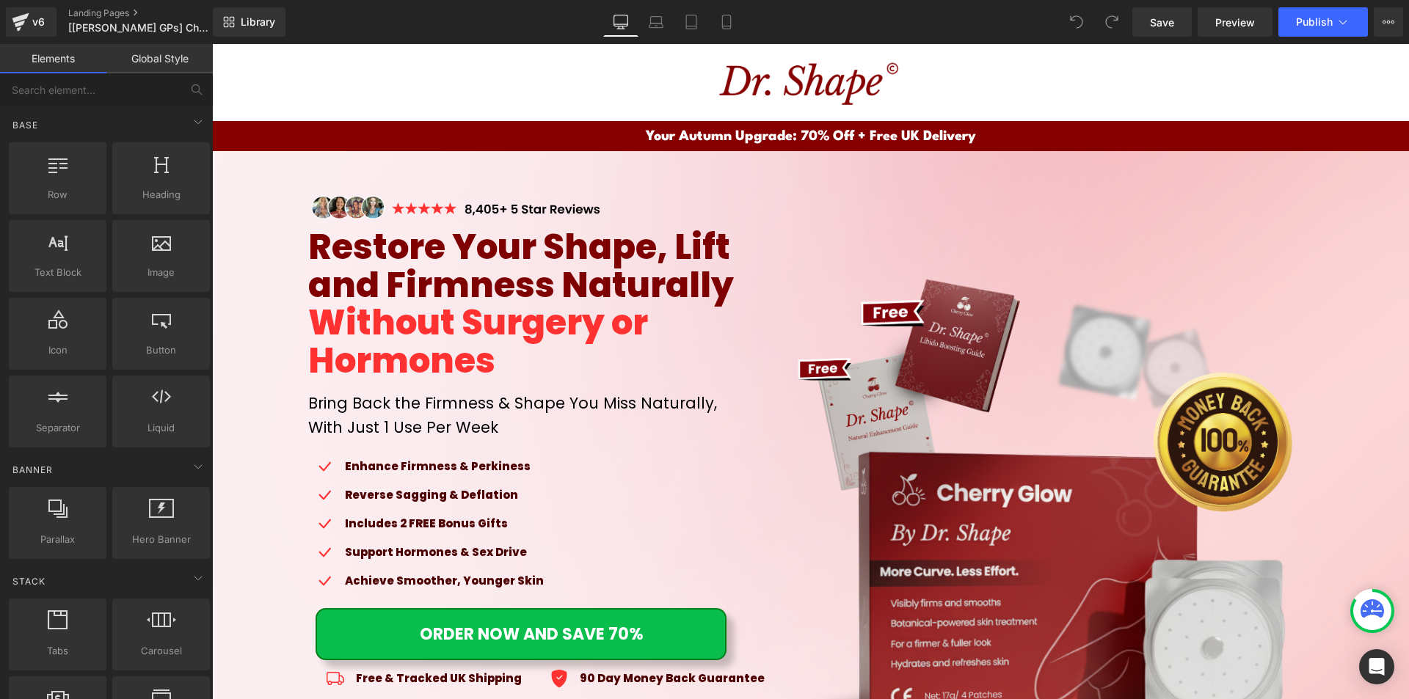
scroll to position [880, 0]
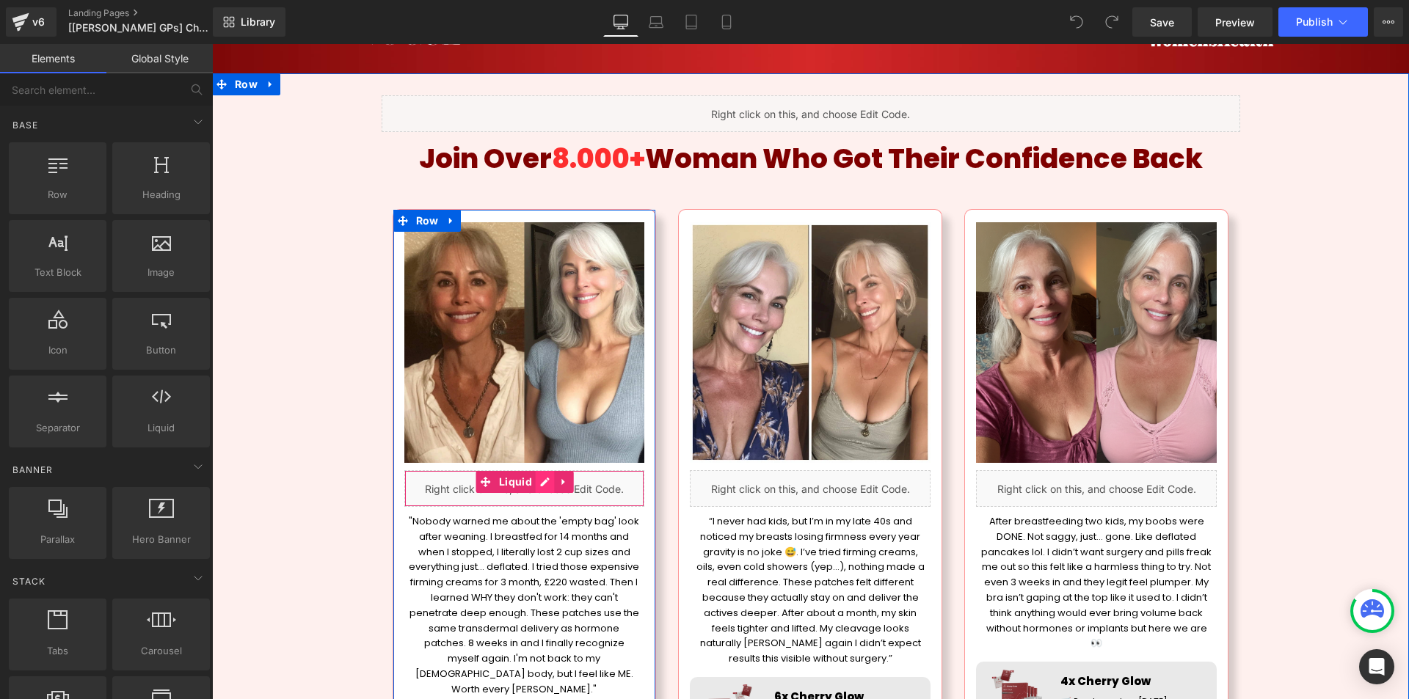
click at [539, 488] on div "Liquid" at bounding box center [524, 488] width 241 height 37
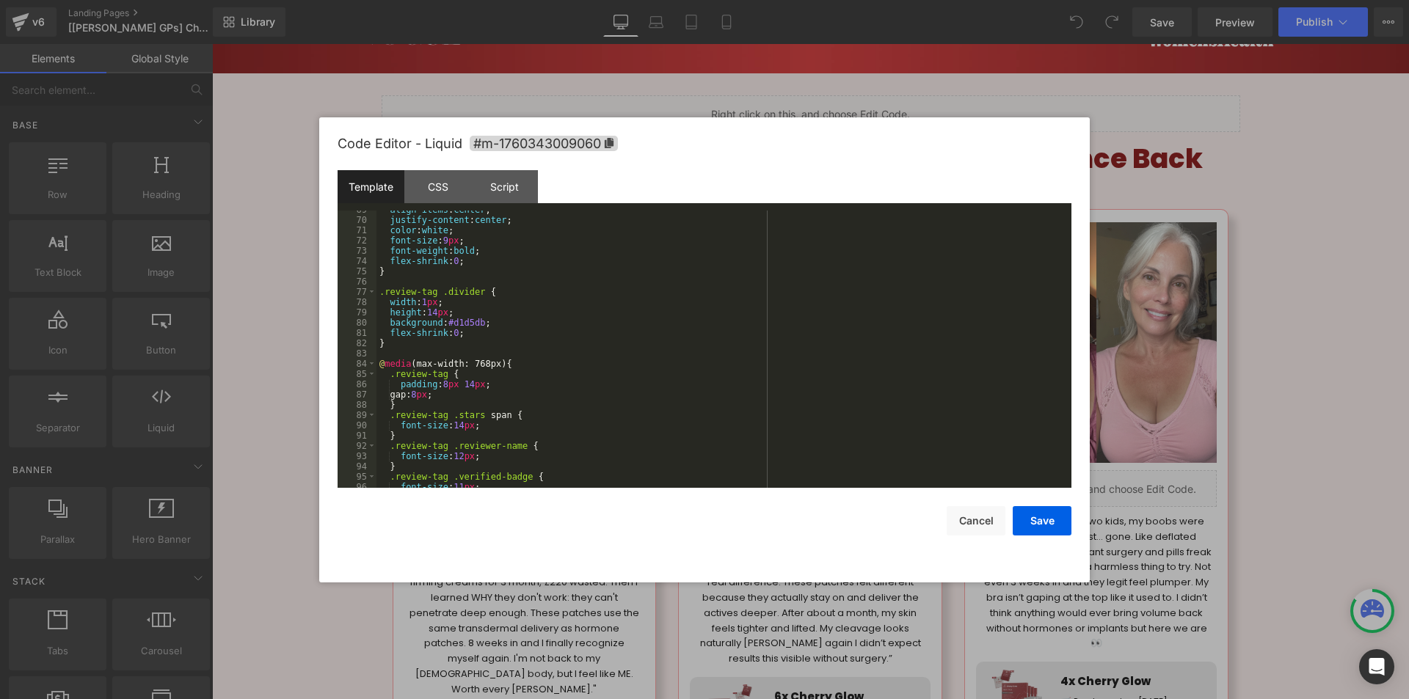
scroll to position [740, 0]
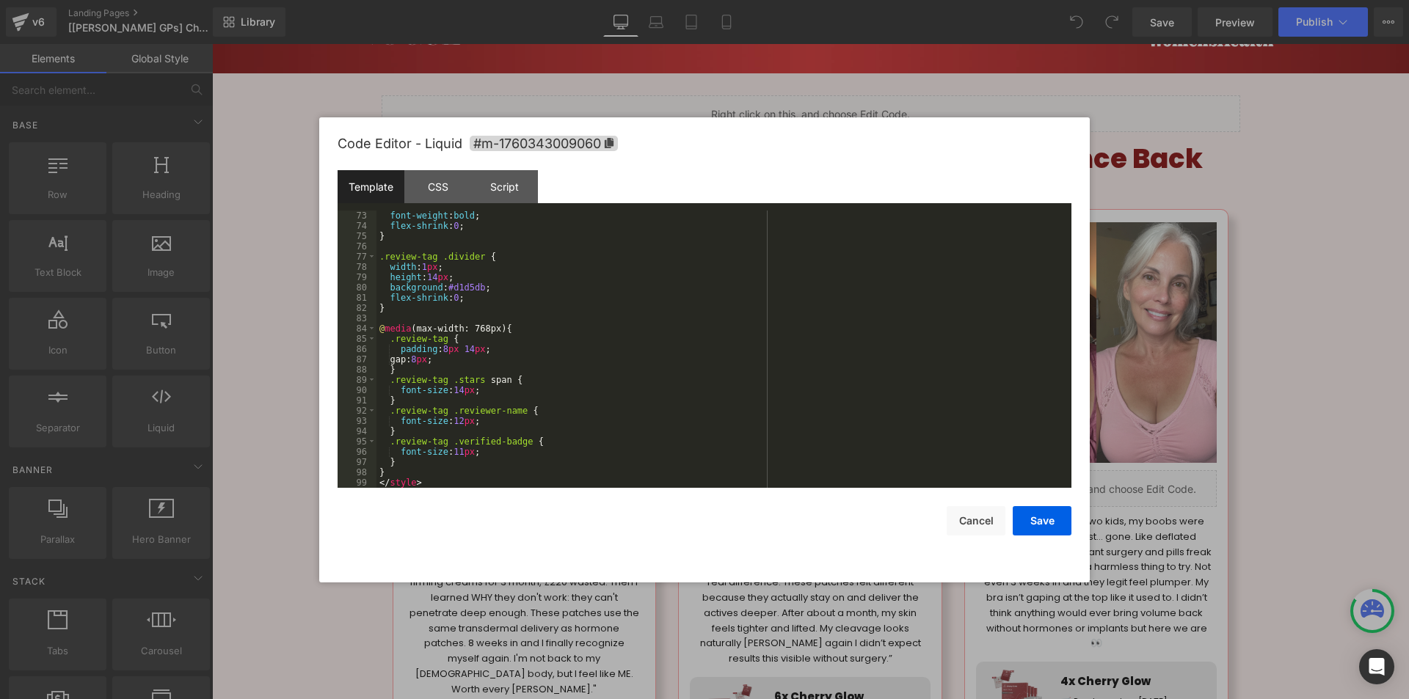
click at [1358, 303] on div at bounding box center [704, 349] width 1409 height 699
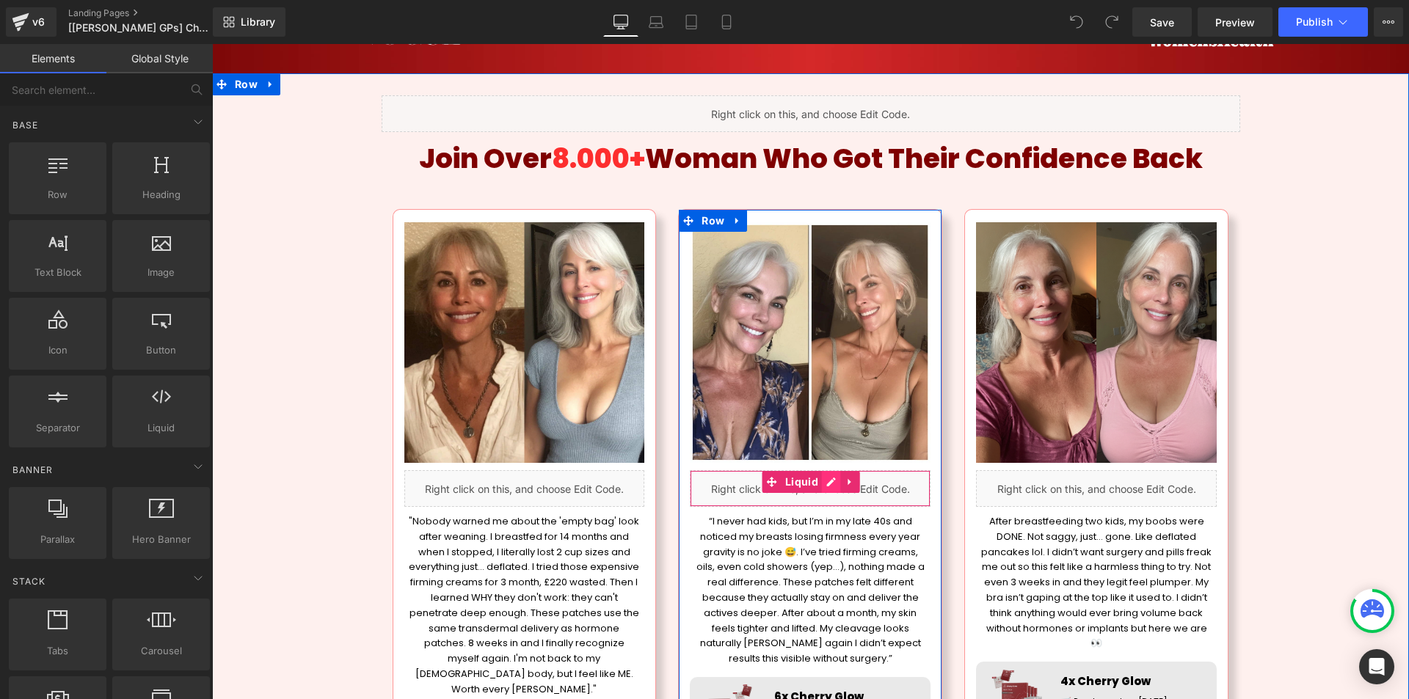
click at [831, 484] on div "Liquid" at bounding box center [810, 488] width 241 height 37
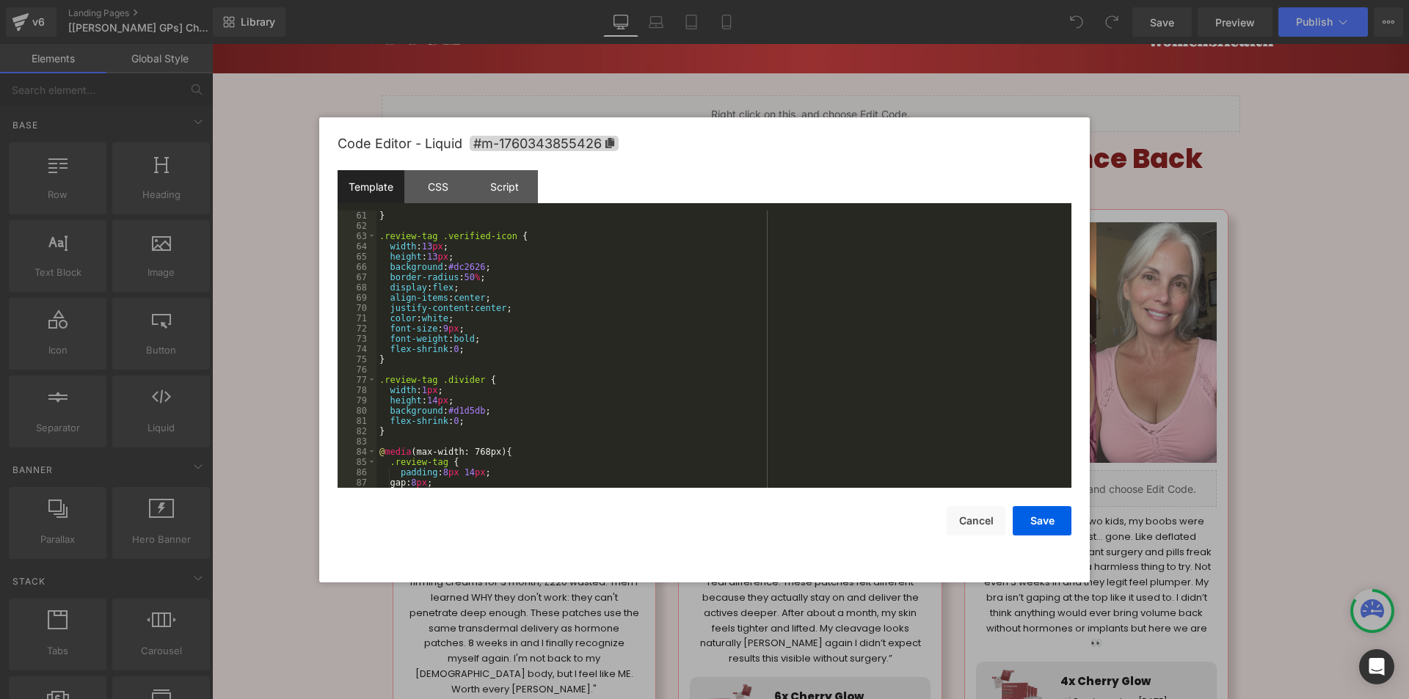
scroll to position [660, 0]
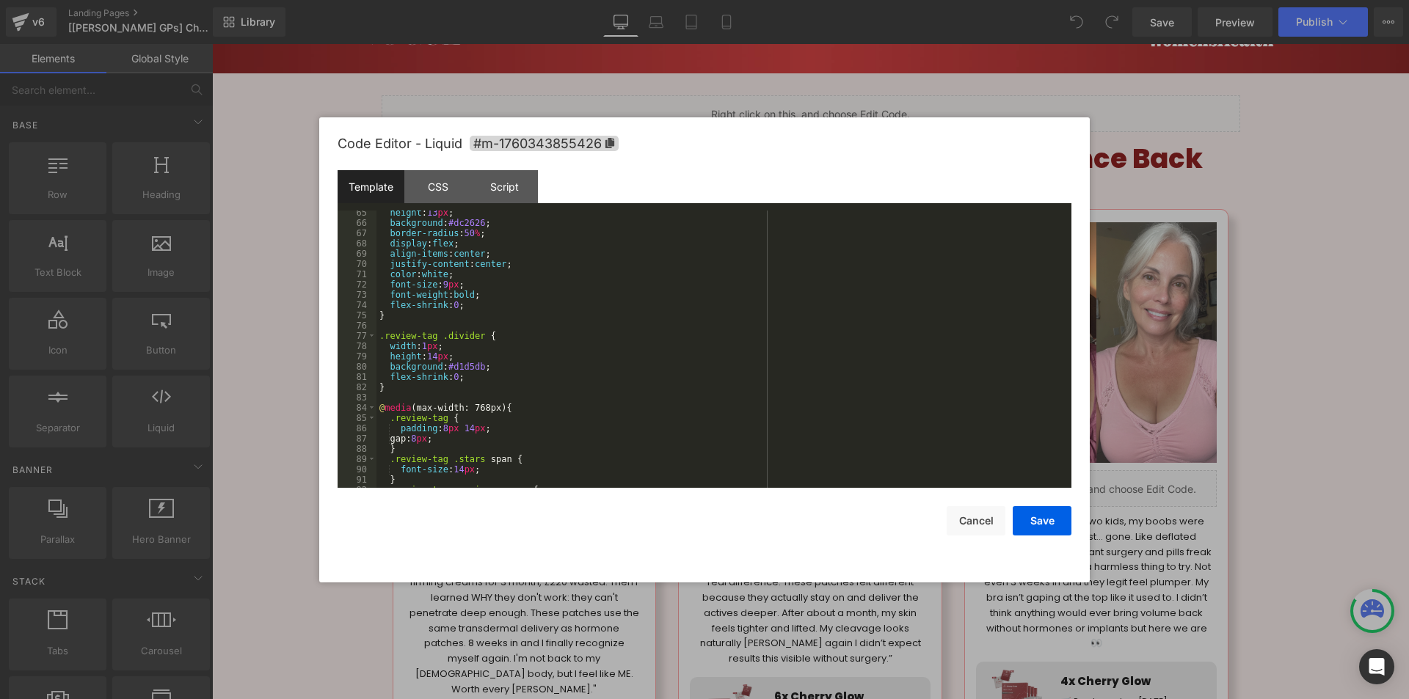
click at [1259, 478] on div at bounding box center [704, 349] width 1409 height 699
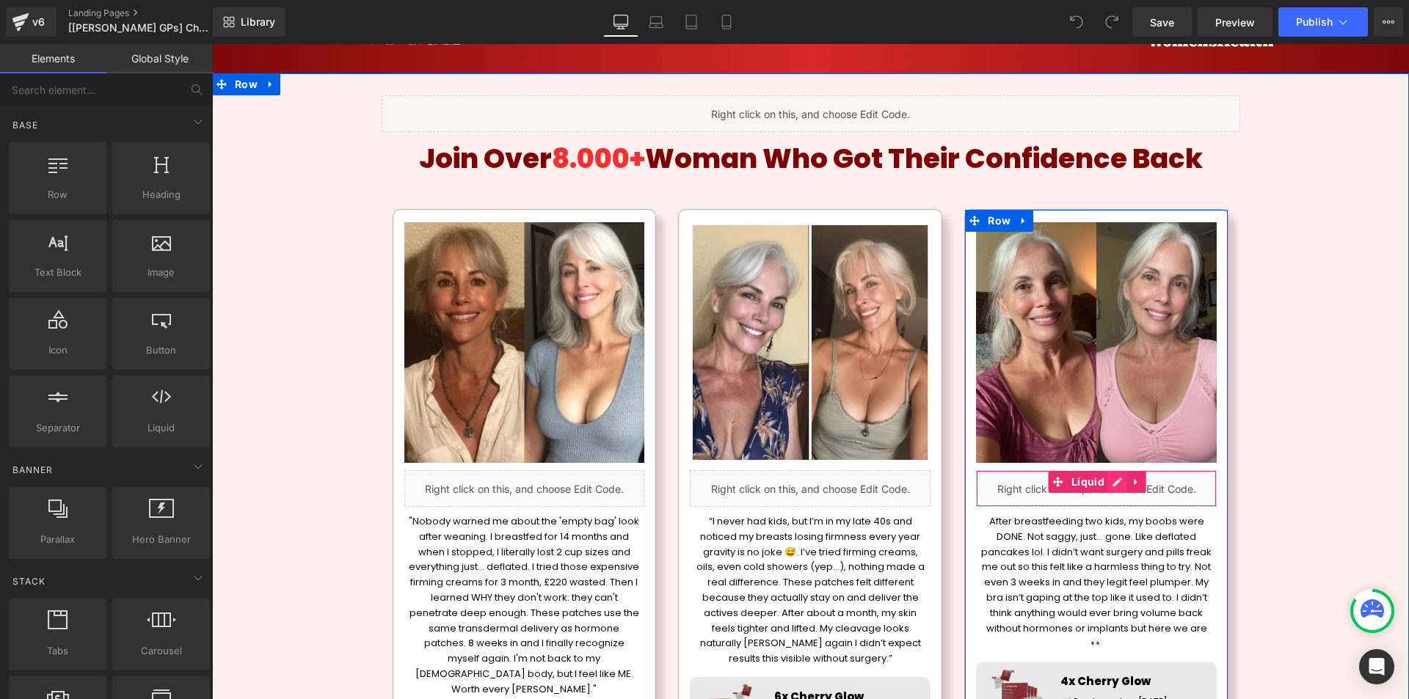
click at [1113, 484] on div "Liquid" at bounding box center [1096, 488] width 241 height 37
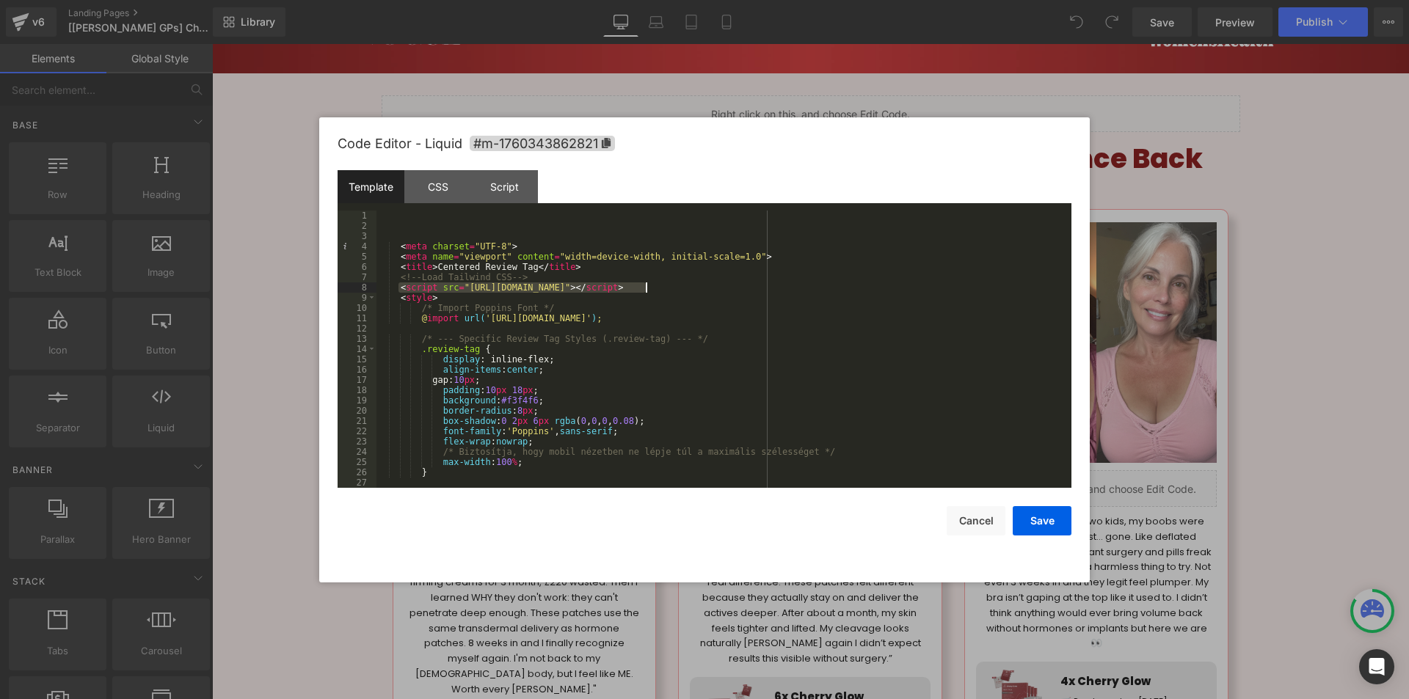
drag, startPoint x: 399, startPoint y: 287, endPoint x: 650, endPoint y: 284, distance: 250.9
click at [650, 284] on div "< meta charset = "UTF-8" > < meta name = "viewport" content = "width=device-wid…" at bounding box center [720, 360] width 689 height 298
click at [1032, 520] on button "Save" at bounding box center [1042, 520] width 59 height 29
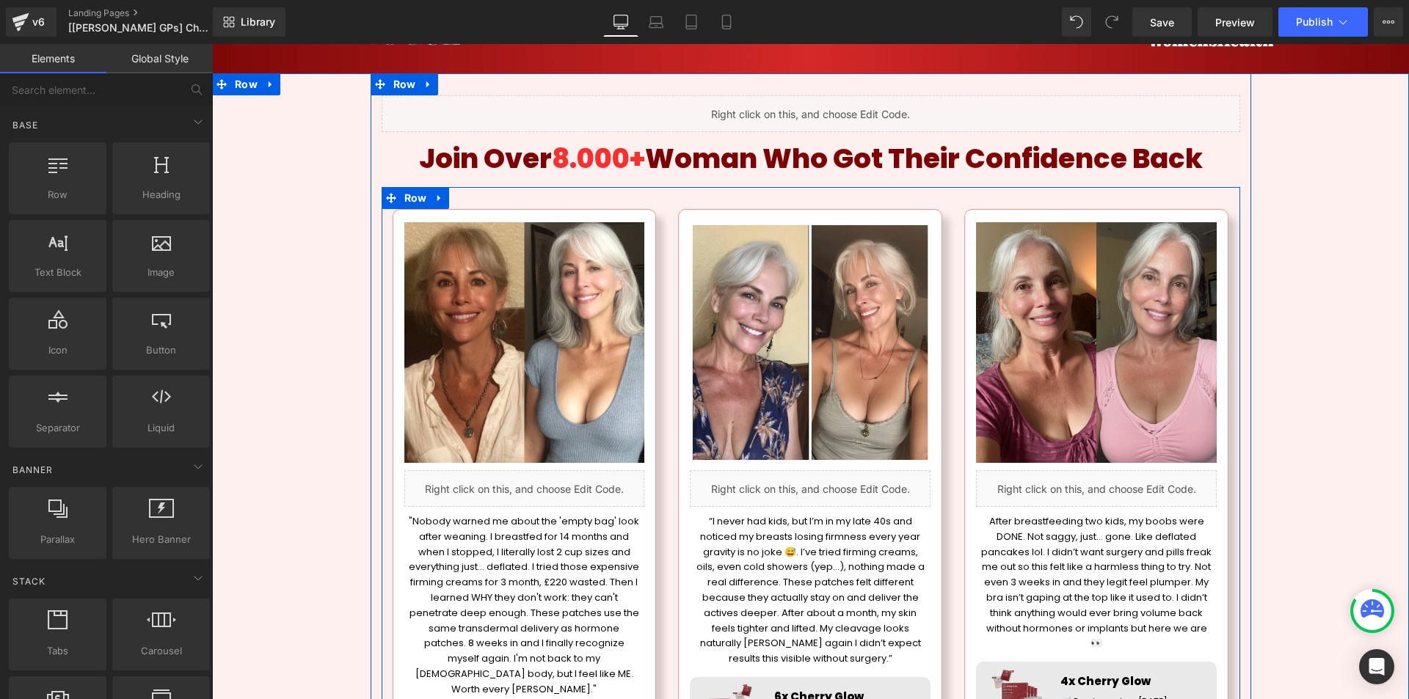
click at [944, 481] on div "Image Liquid “I never had kids, but I’m in my late 40s and noticed my breasts l…" at bounding box center [810, 482] width 286 height 547
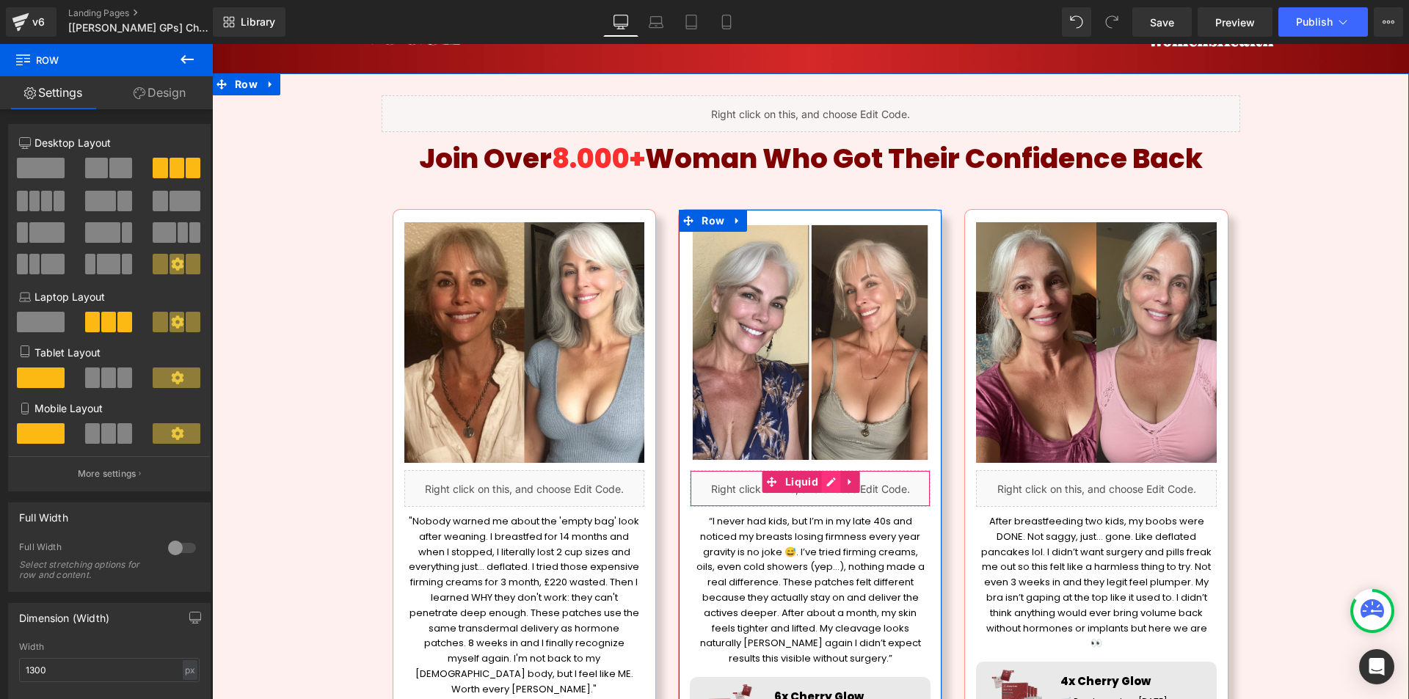
click at [822, 481] on div "Liquid" at bounding box center [810, 488] width 241 height 37
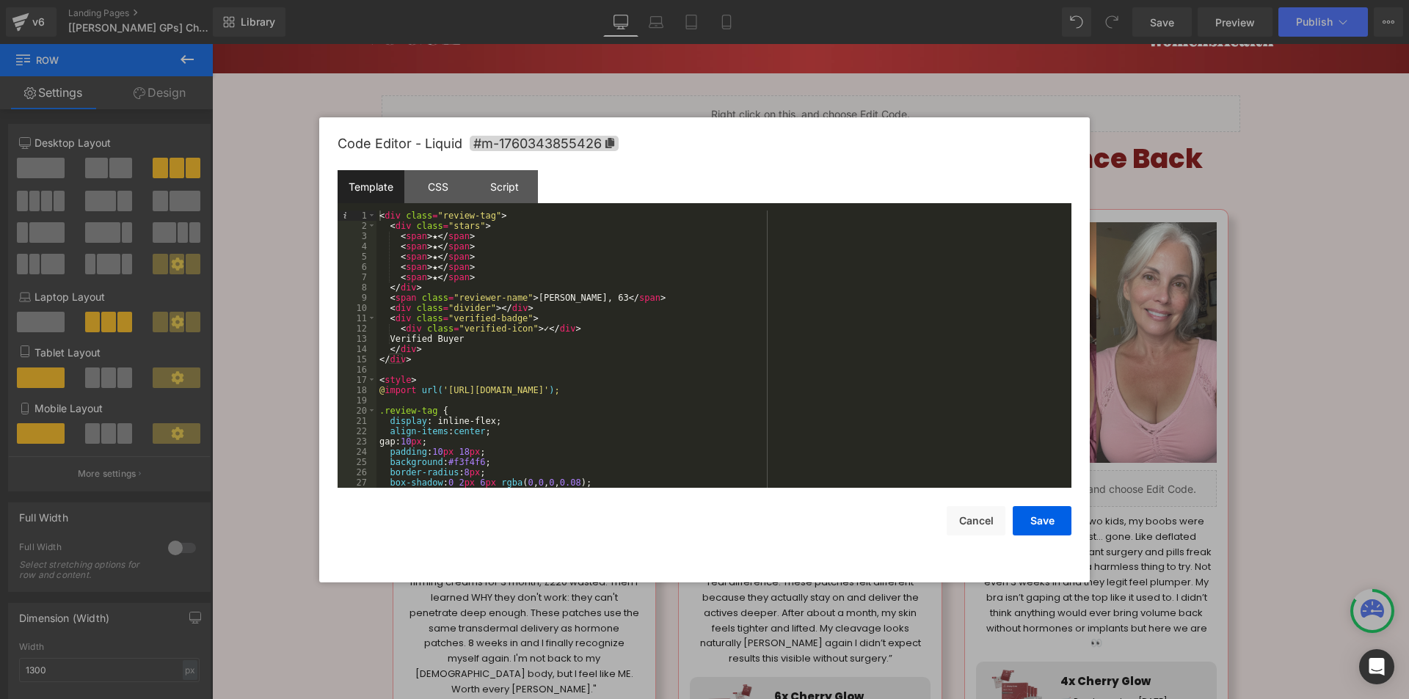
click at [1239, 351] on div at bounding box center [704, 349] width 1409 height 699
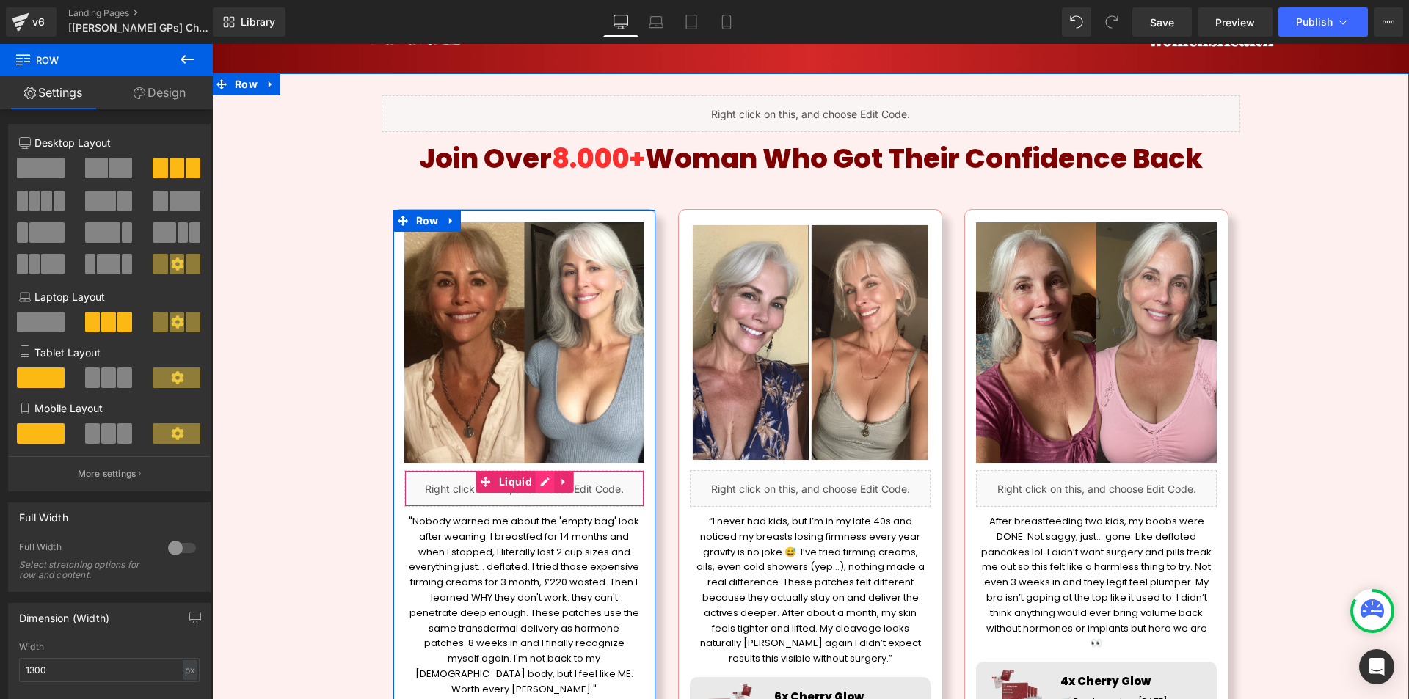
click at [548, 482] on div "Liquid" at bounding box center [524, 488] width 241 height 37
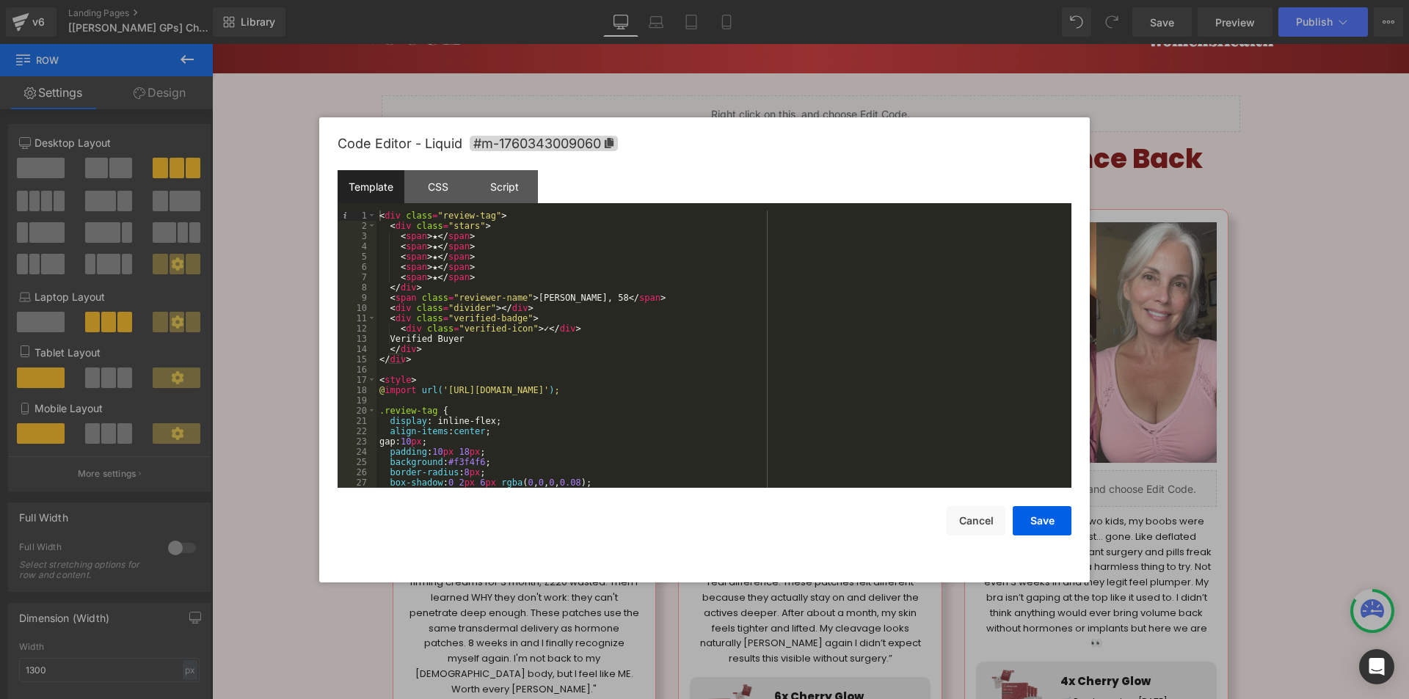
scroll to position [264, 0]
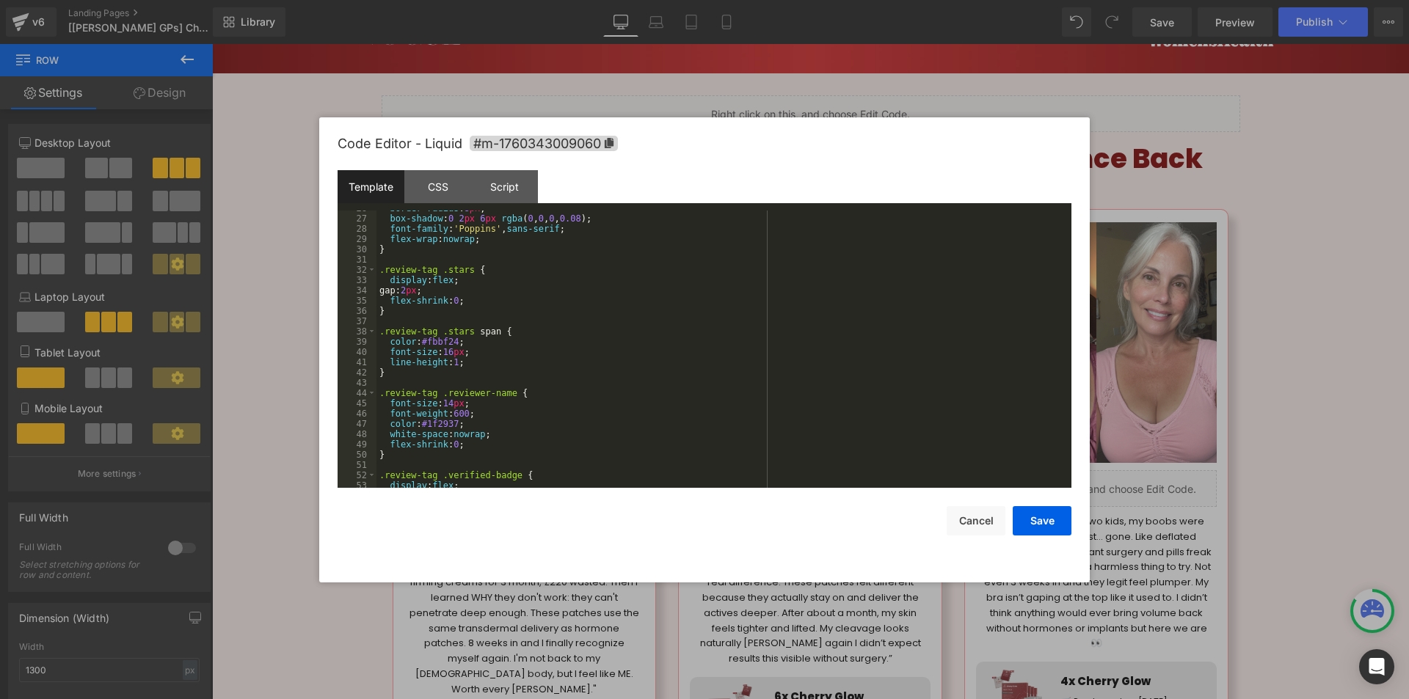
click at [1275, 421] on div at bounding box center [704, 349] width 1409 height 699
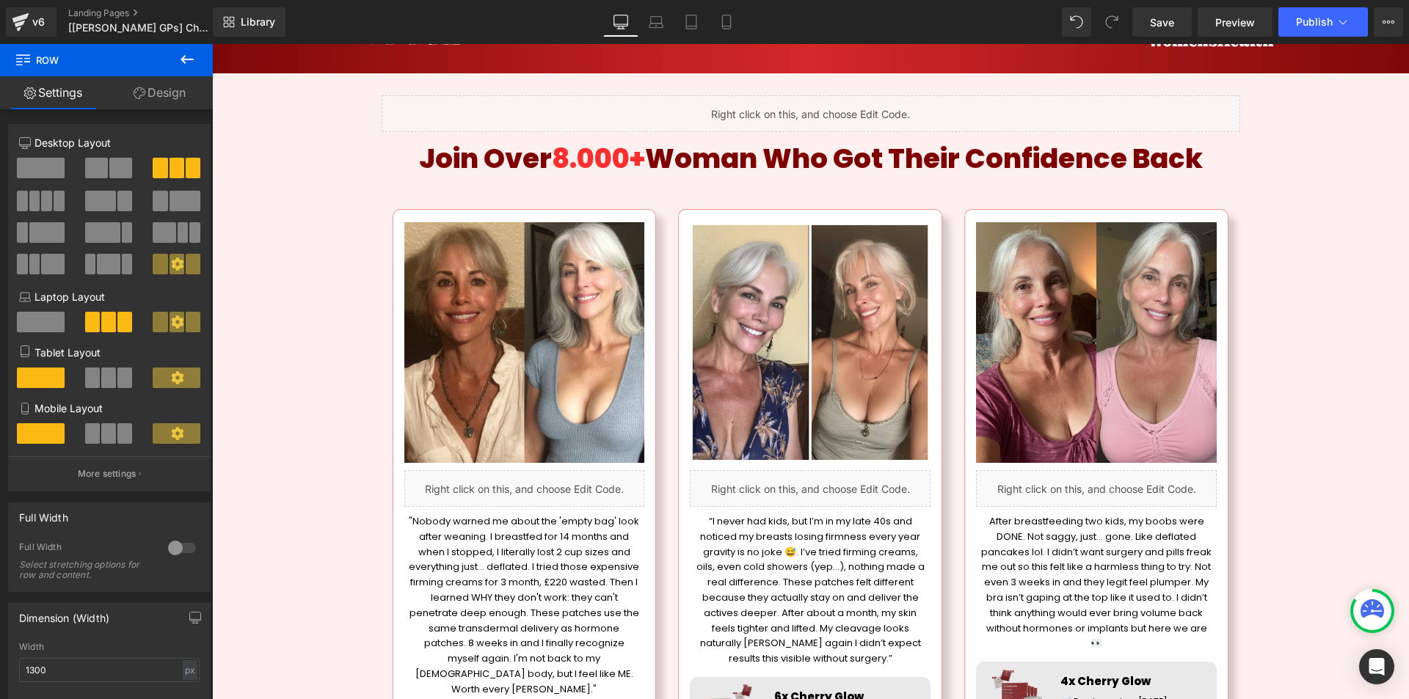
scroll to position [440, 0]
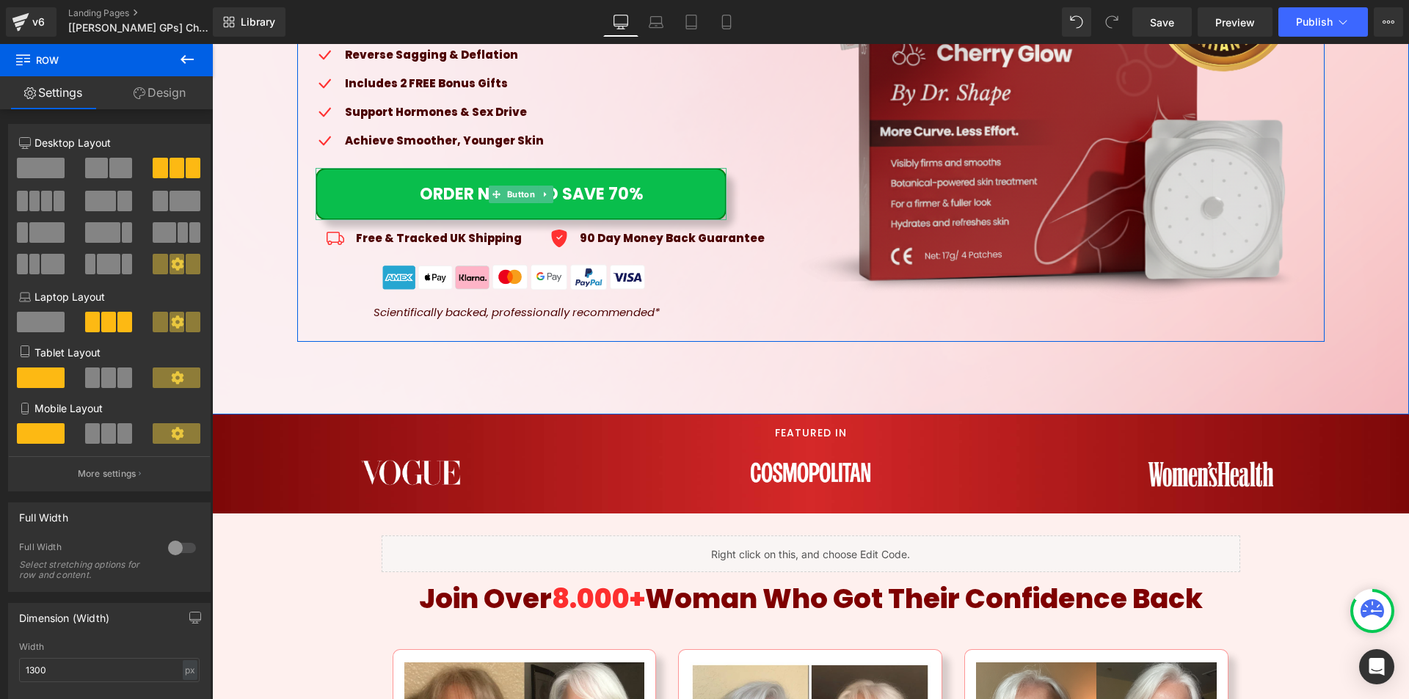
click at [508, 194] on span "Button" at bounding box center [520, 195] width 34 height 18
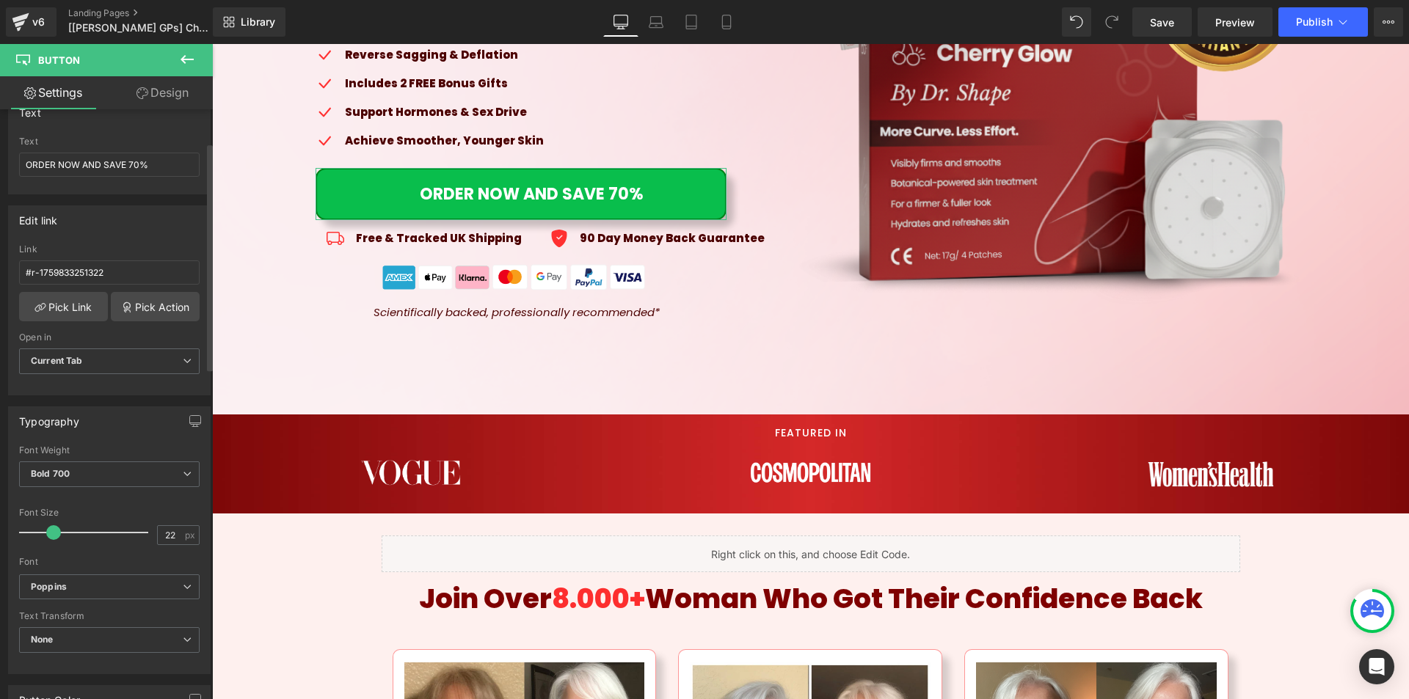
scroll to position [64, 0]
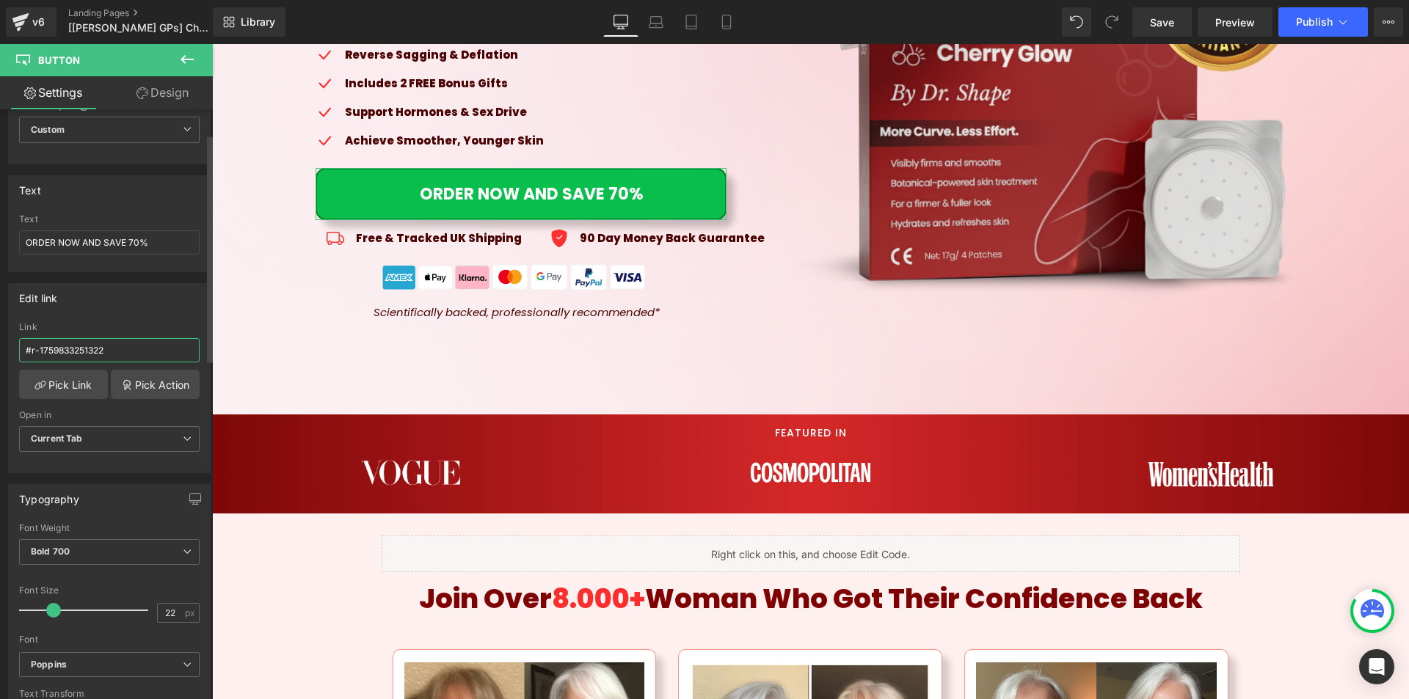
drag, startPoint x: 122, startPoint y: 349, endPoint x: 30, endPoint y: 352, distance: 91.8
click at [30, 352] on input "#r-1759833251322" at bounding box center [109, 350] width 180 height 24
click at [1324, 23] on span "Publish" at bounding box center [1314, 22] width 37 height 12
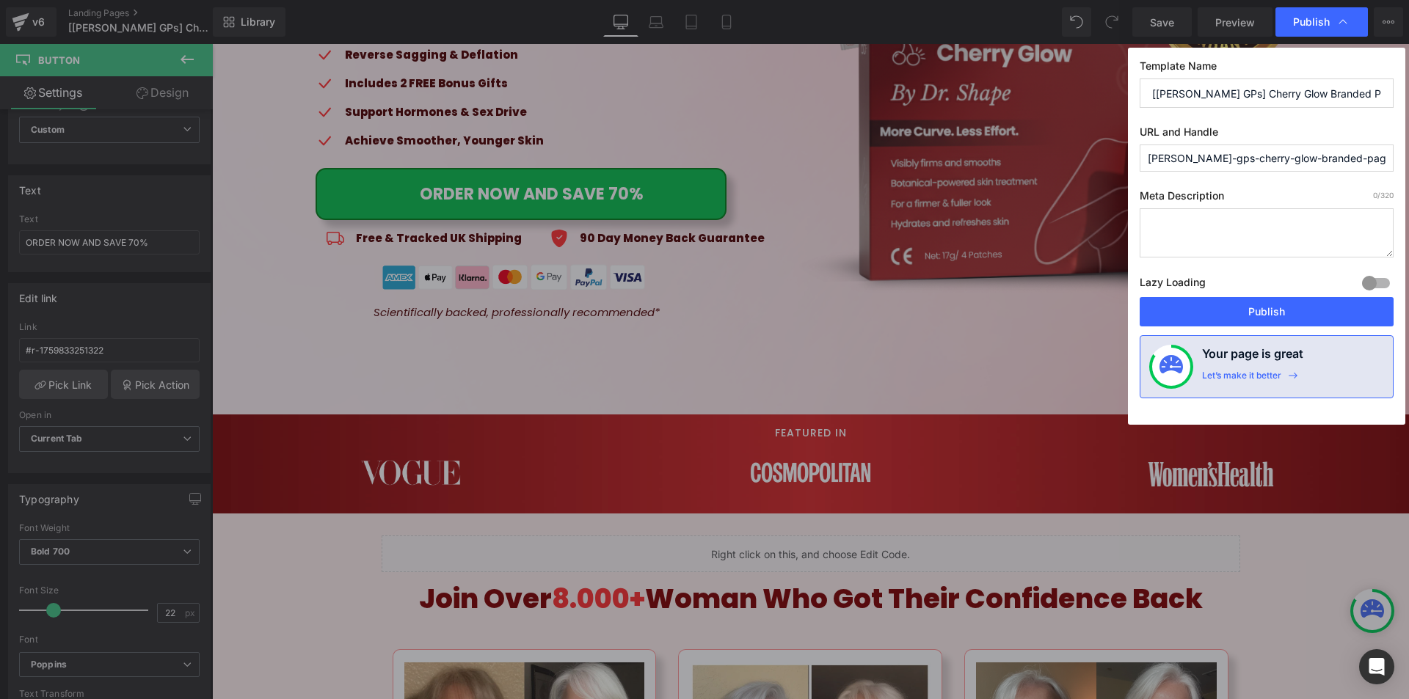
click at [530, 191] on div "ORDER NOW AND SAVE 70% Button" at bounding box center [520, 194] width 411 height 52
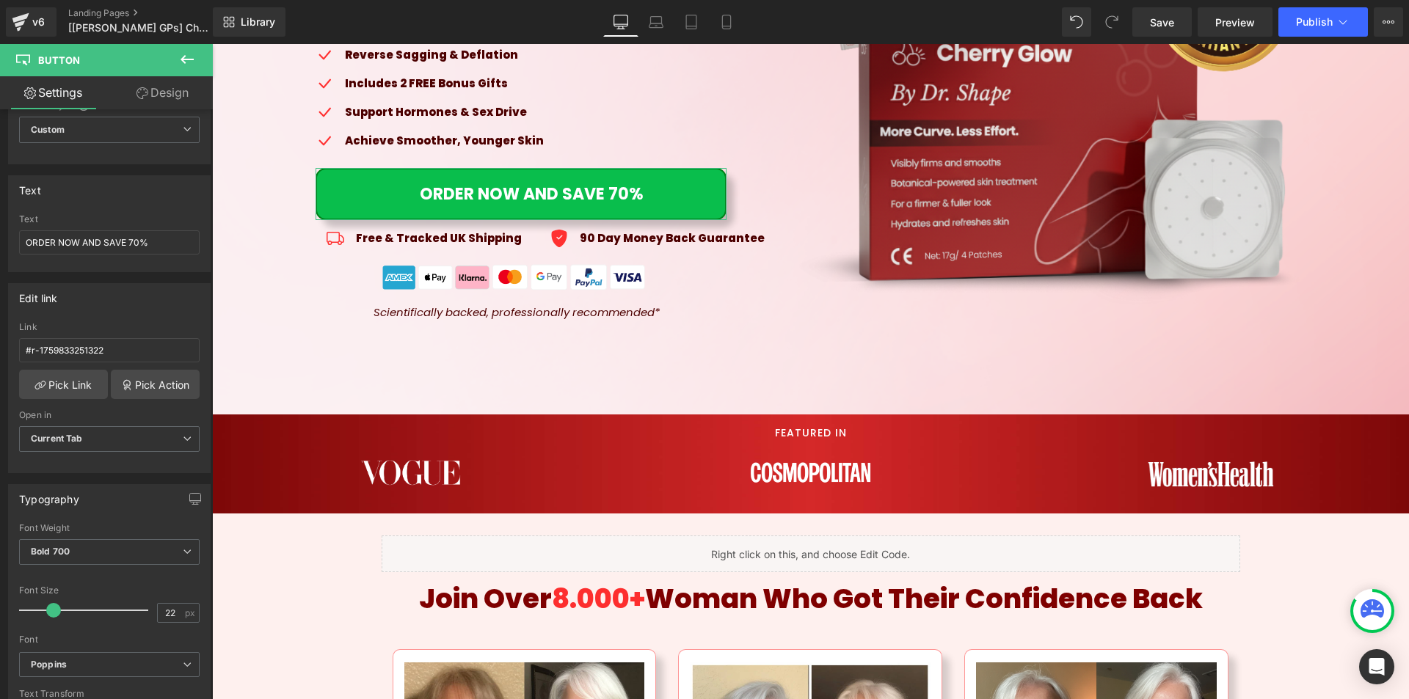
click at [156, 98] on link "Design" at bounding box center [162, 92] width 106 height 33
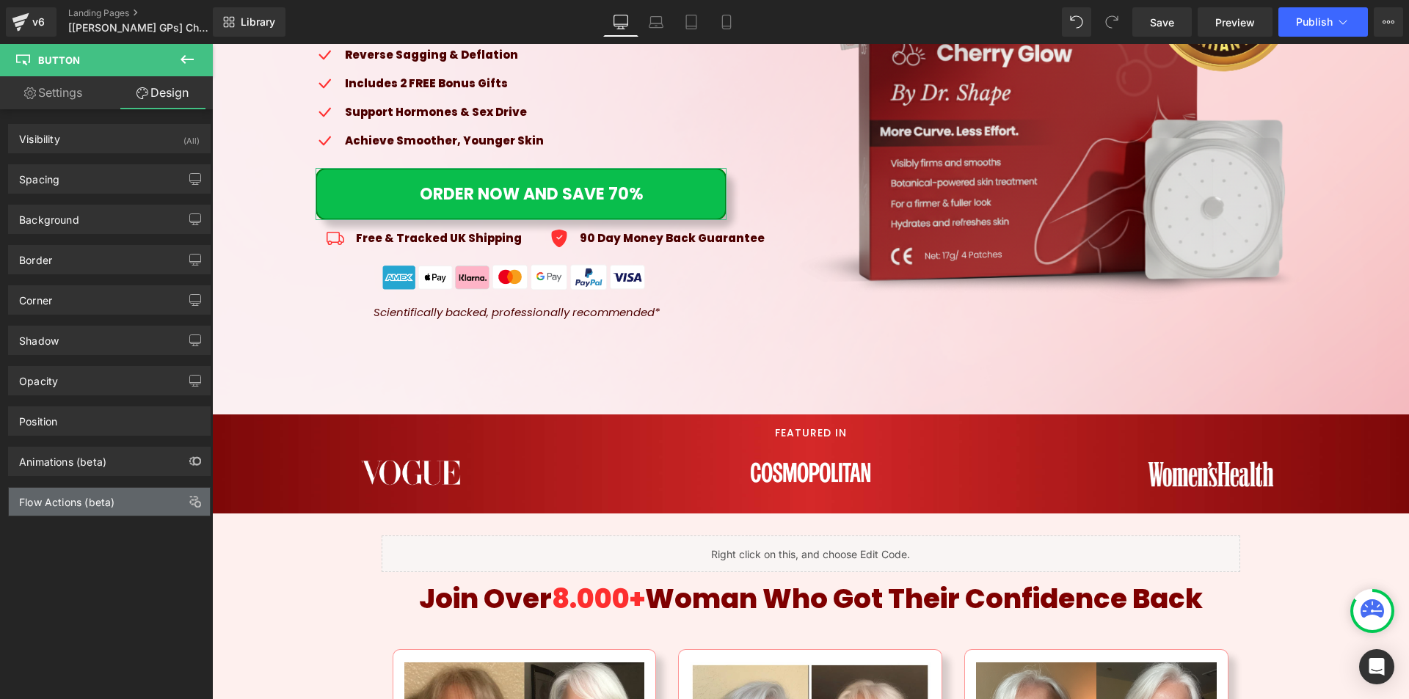
click at [76, 507] on div "Flow Actions (beta)" at bounding box center [66, 498] width 95 height 21
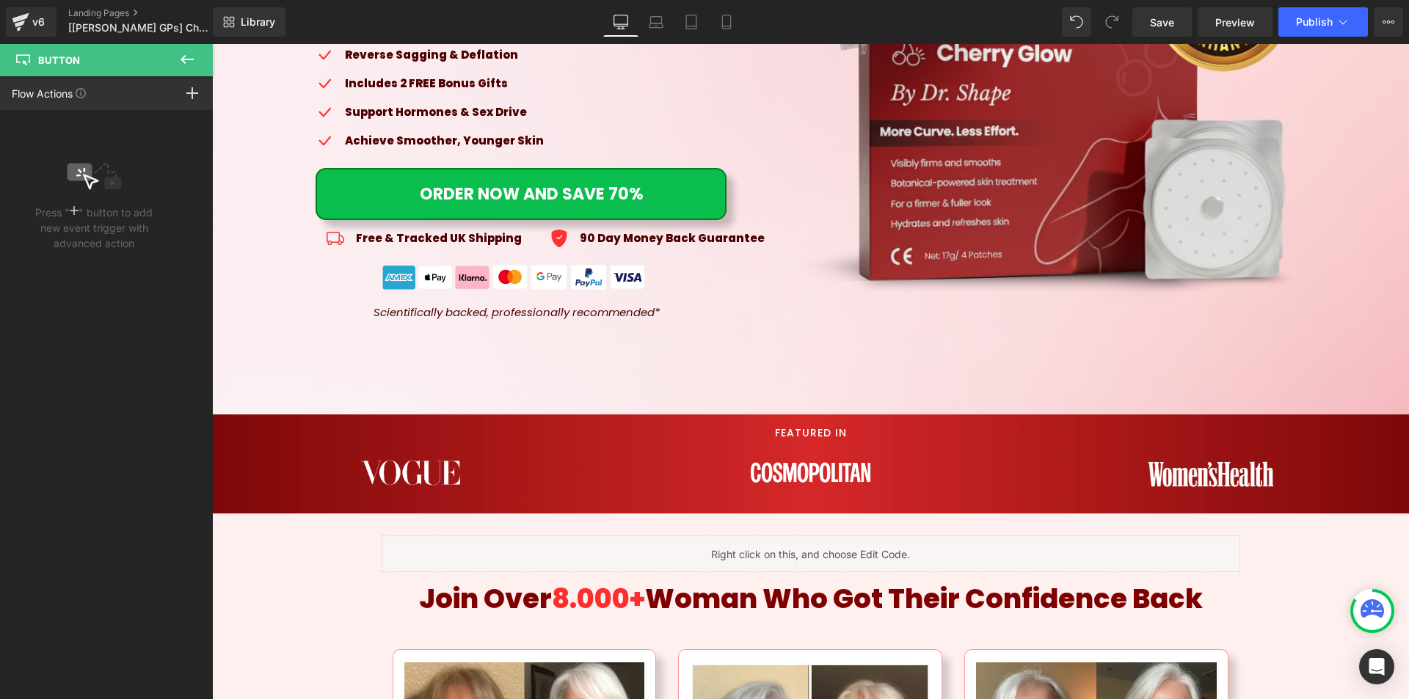
click at [188, 62] on icon at bounding box center [187, 60] width 18 height 18
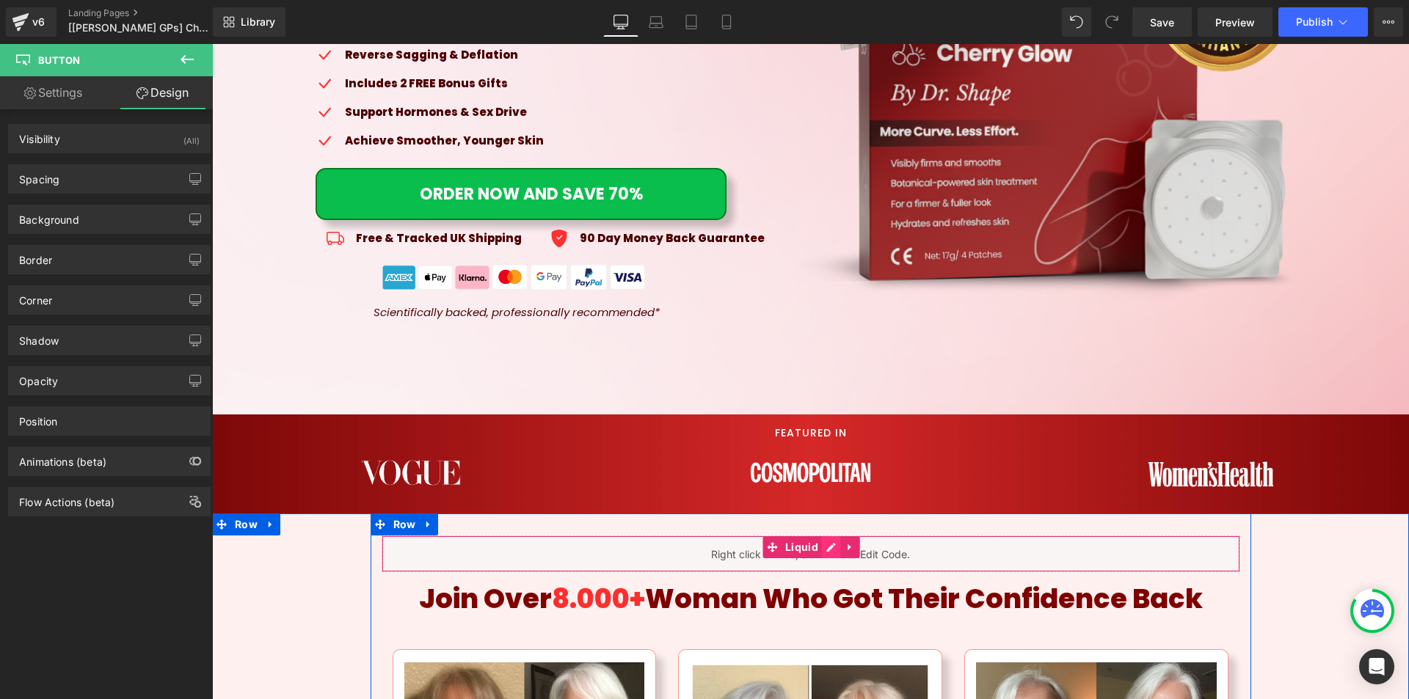
click at [828, 549] on div "Liquid" at bounding box center [811, 554] width 858 height 37
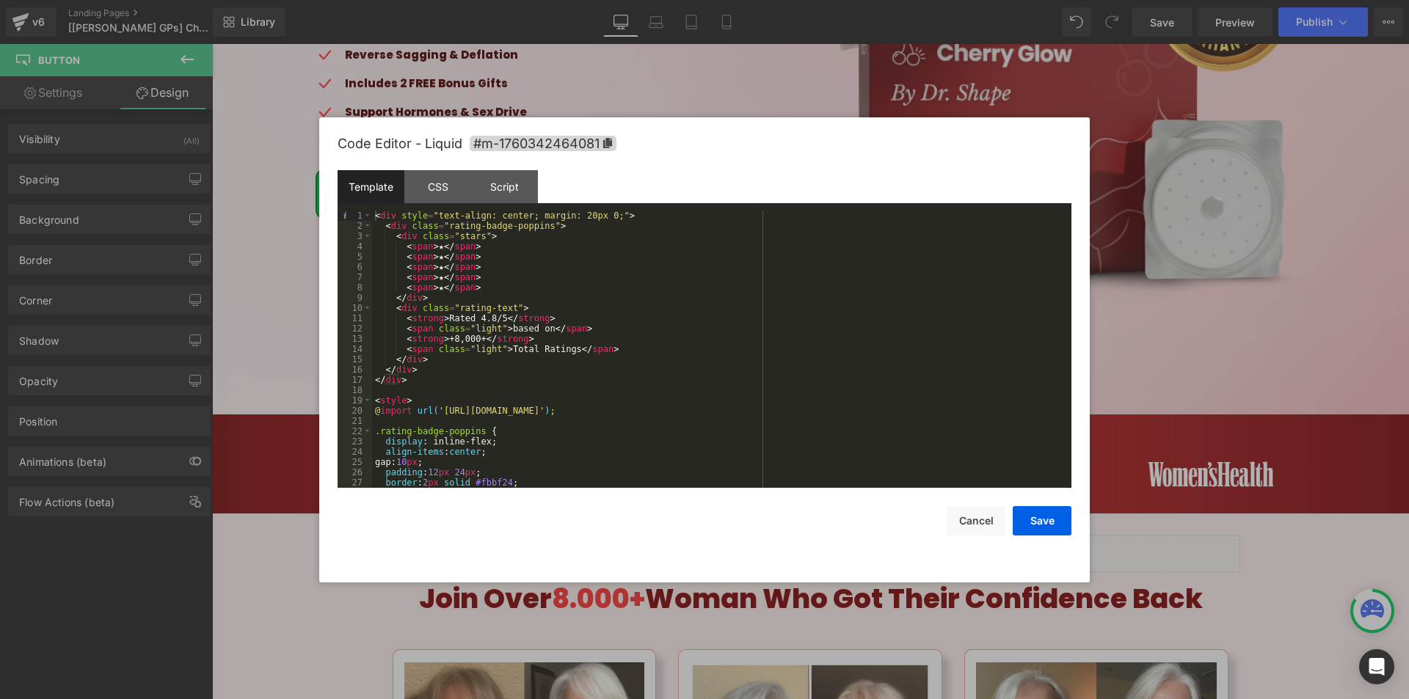
click at [1216, 324] on div at bounding box center [704, 349] width 1409 height 699
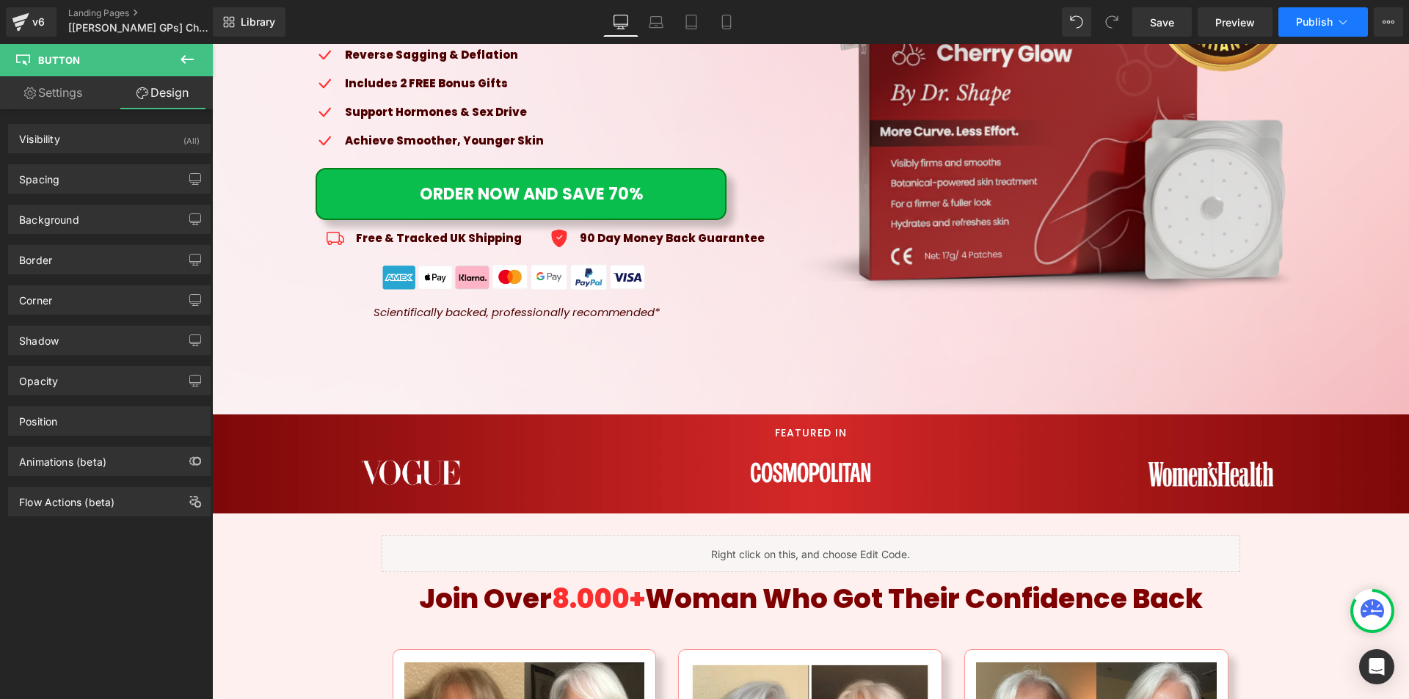
click at [1312, 26] on span "Publish" at bounding box center [1314, 22] width 37 height 12
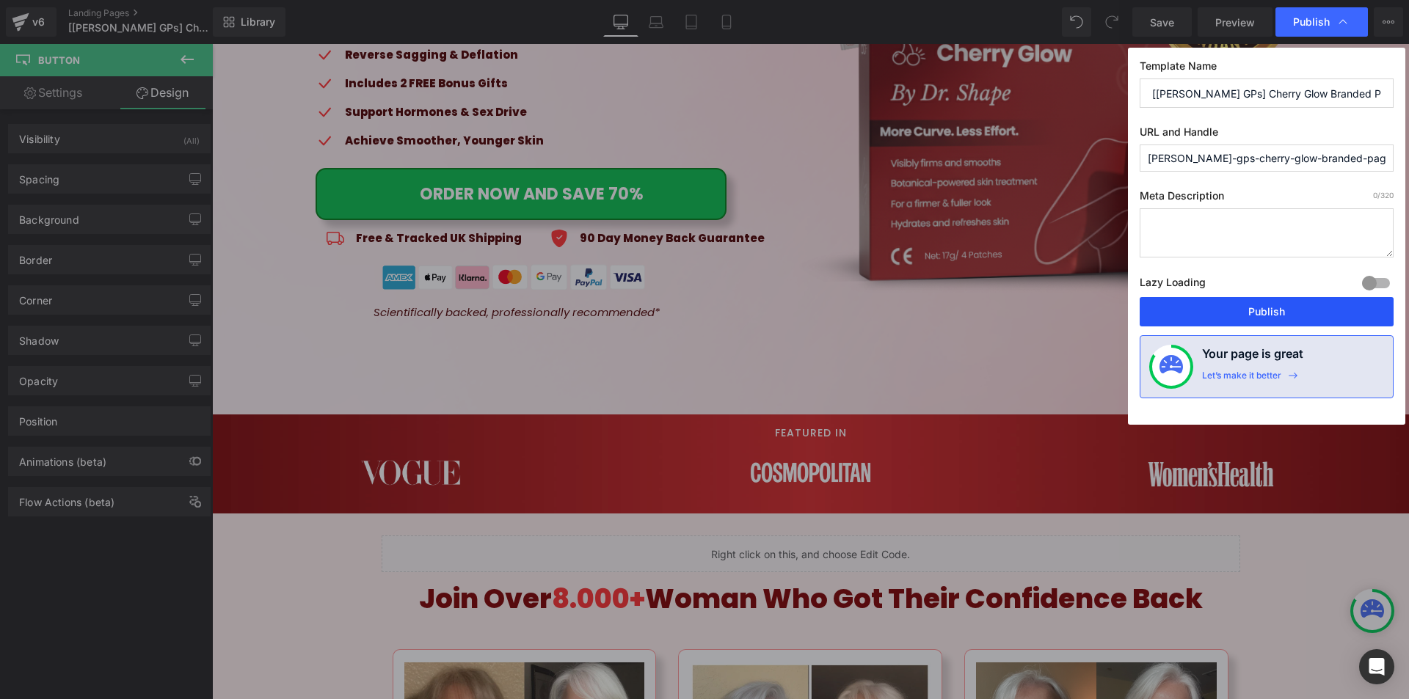
click at [1257, 310] on button "Publish" at bounding box center [1266, 311] width 254 height 29
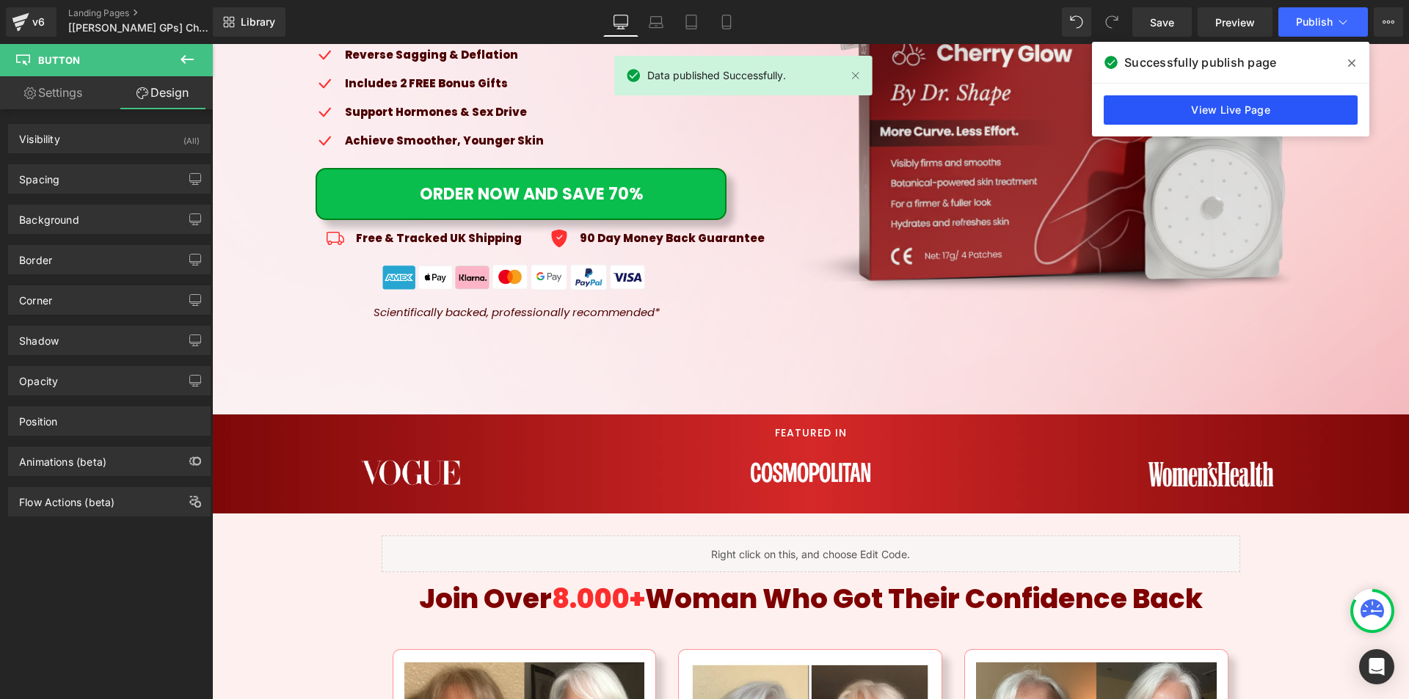
click at [1185, 112] on link "View Live Page" at bounding box center [1230, 109] width 254 height 29
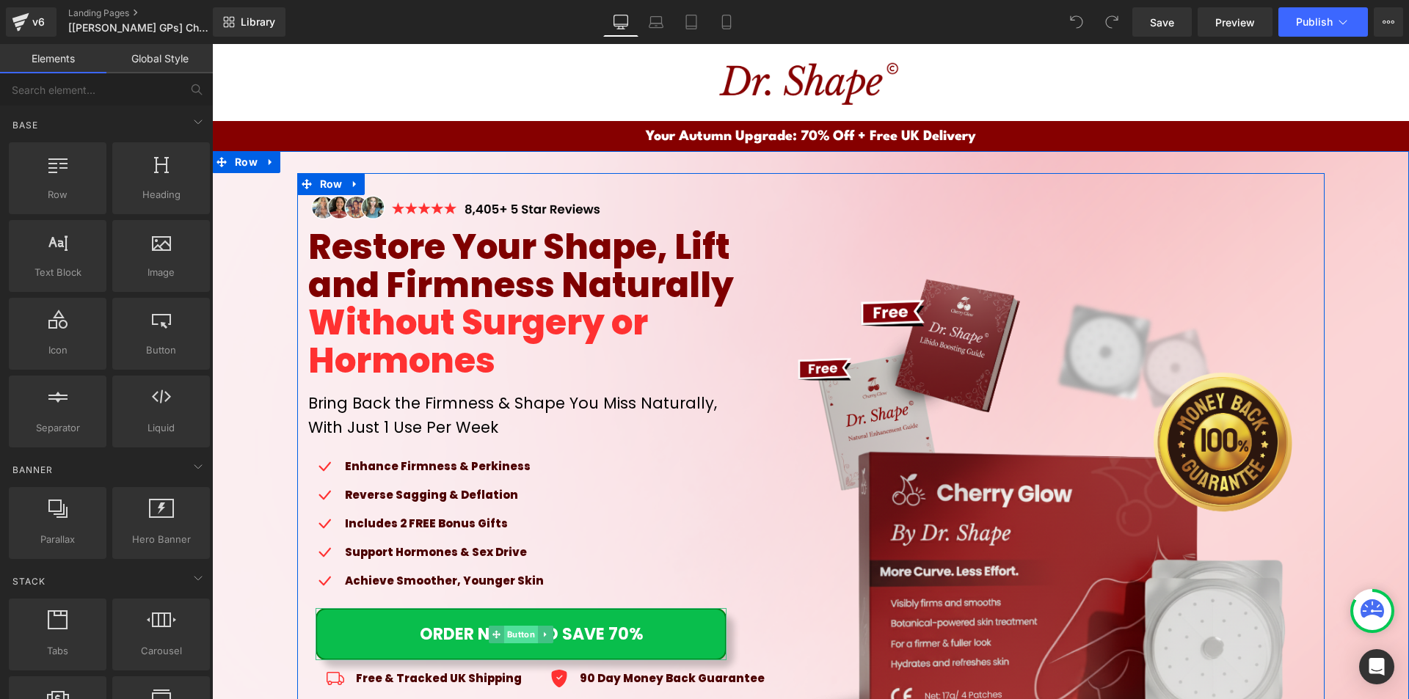
click at [511, 636] on span "Button" at bounding box center [520, 635] width 34 height 18
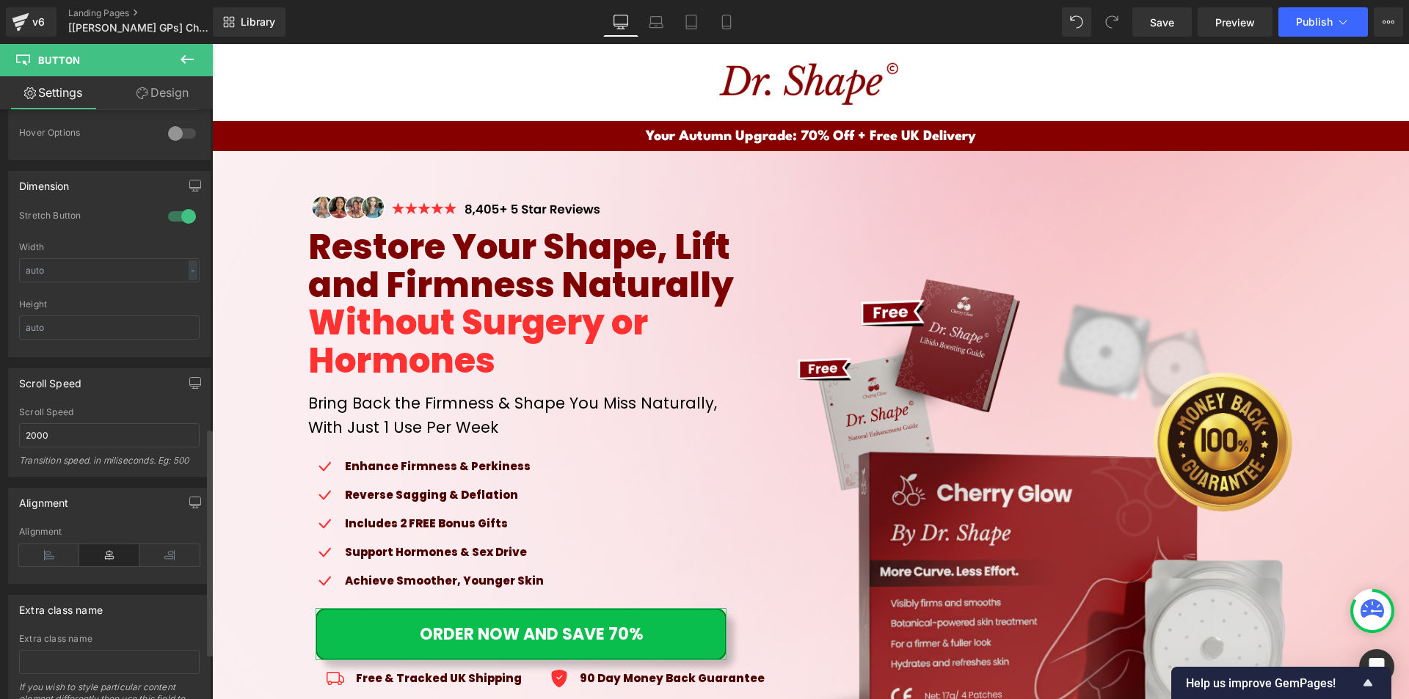
scroll to position [880, 0]
